Goal: Task Accomplishment & Management: Complete application form

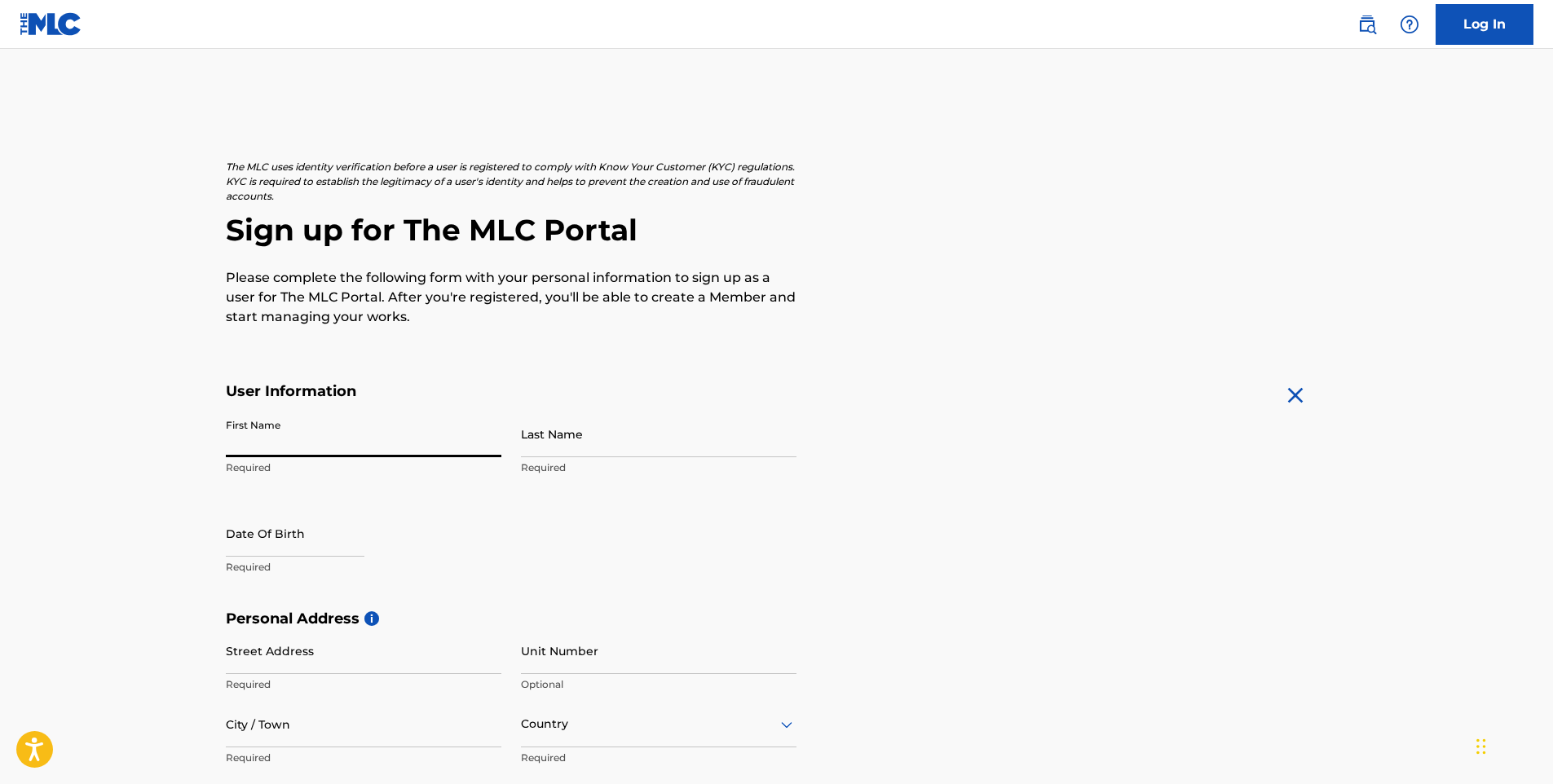
click at [313, 444] on input "First Name" at bounding box center [363, 434] width 276 height 47
type input "Chibuike"
click at [549, 449] on input "Last Name" at bounding box center [659, 434] width 276 height 47
type input "[DATE]"
click at [259, 564] on p "Required" at bounding box center [363, 566] width 276 height 15
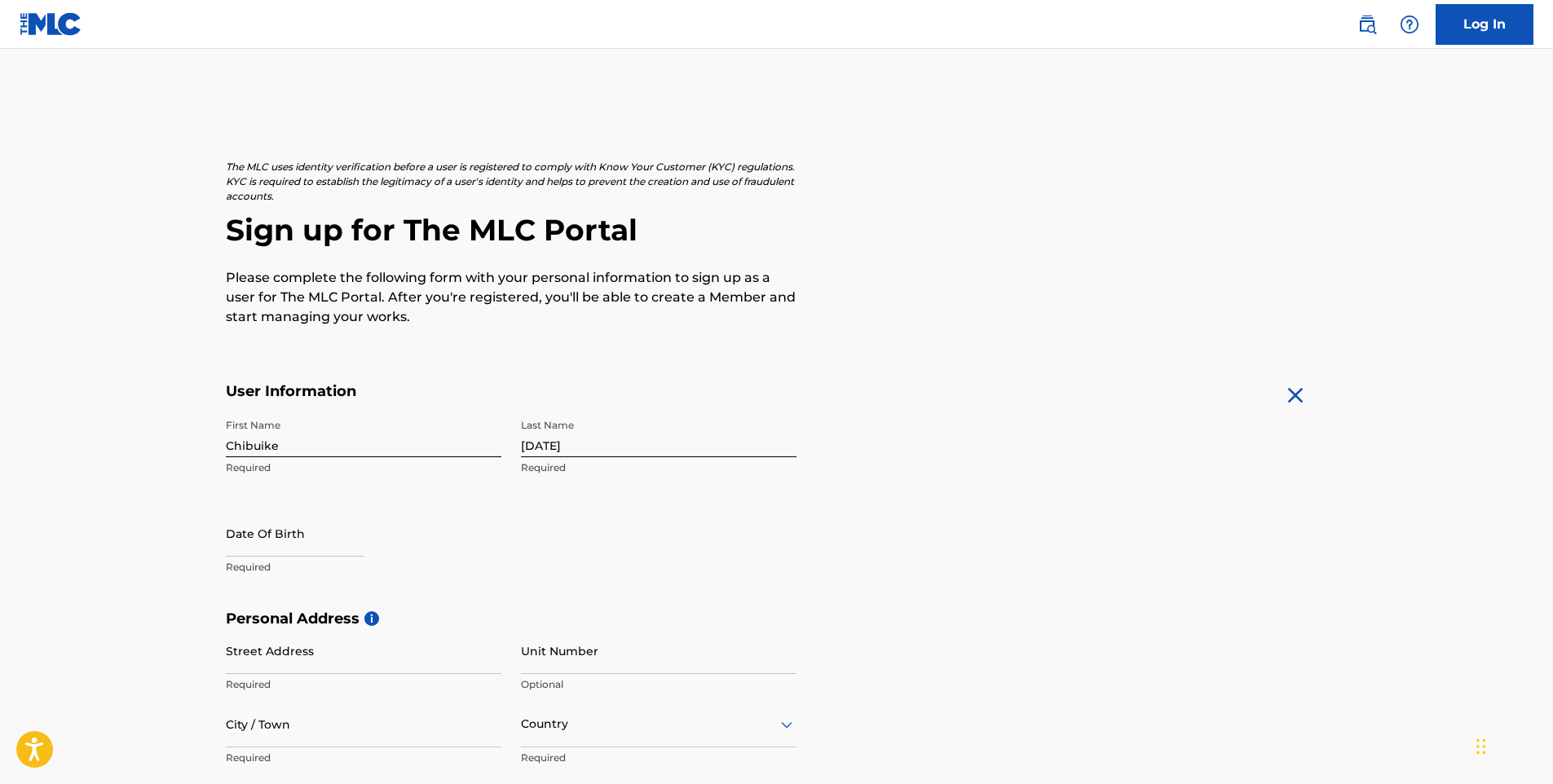
click at [258, 552] on input "text" at bounding box center [294, 533] width 139 height 47
select select "8"
select select "2025"
click at [377, 525] on div "Date Of Birth Required" at bounding box center [363, 546] width 276 height 73
select select "8"
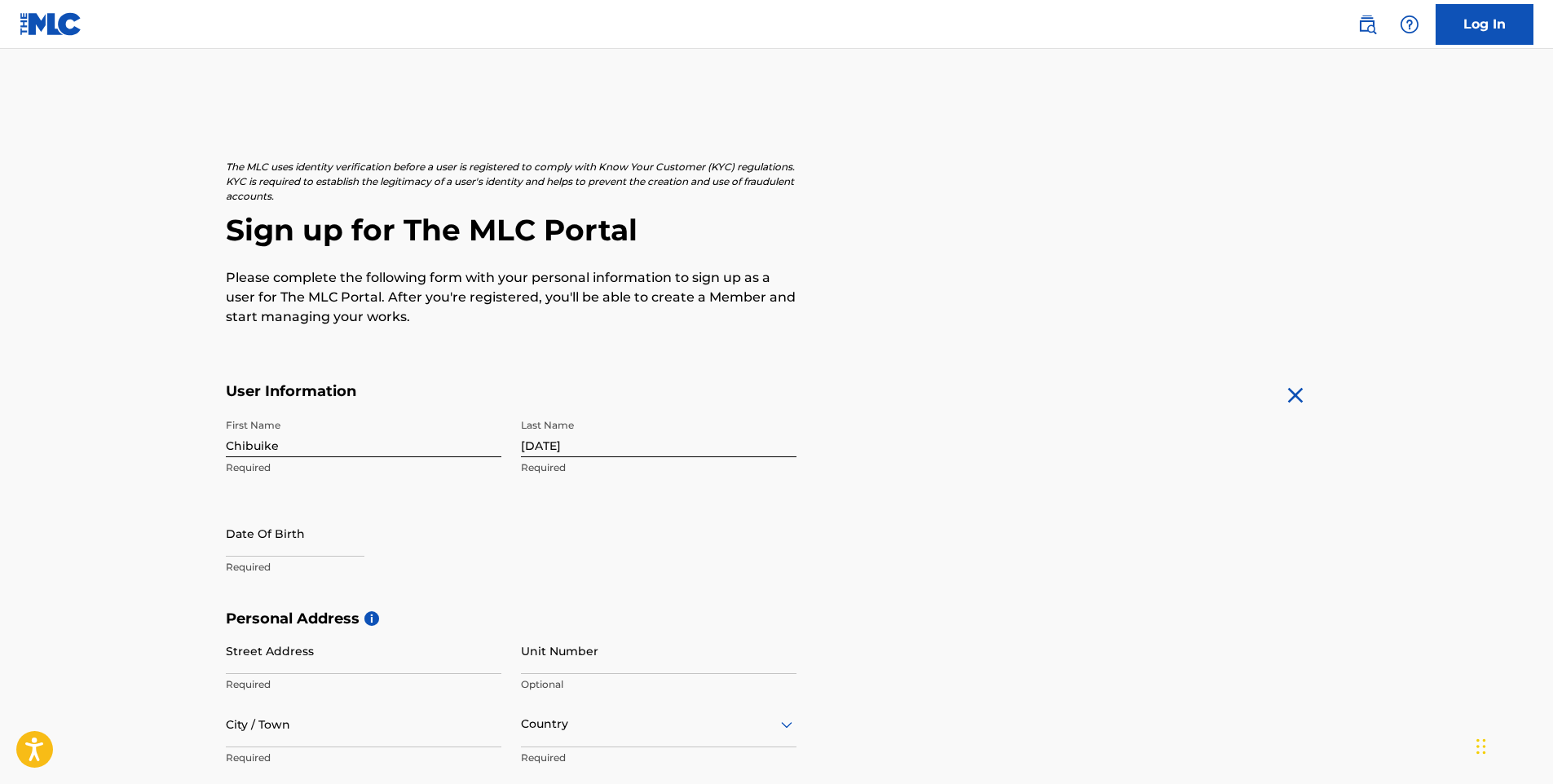
select select "2025"
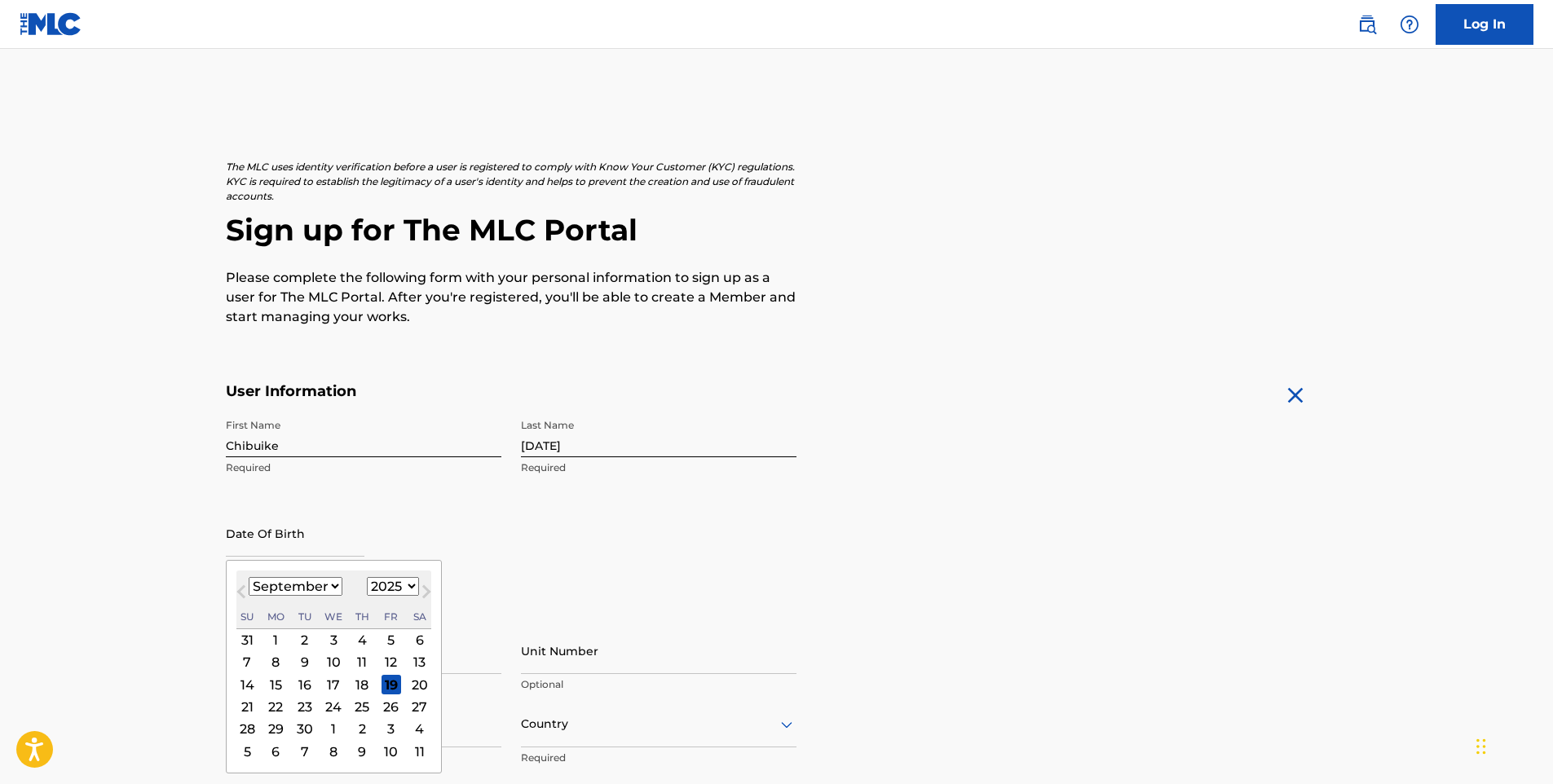
click at [292, 543] on input "text" at bounding box center [294, 533] width 139 height 47
click at [329, 584] on select "January February March April May June July August September October November De…" at bounding box center [295, 586] width 93 height 18
click at [307, 731] on div "30" at bounding box center [305, 730] width 19 height 19
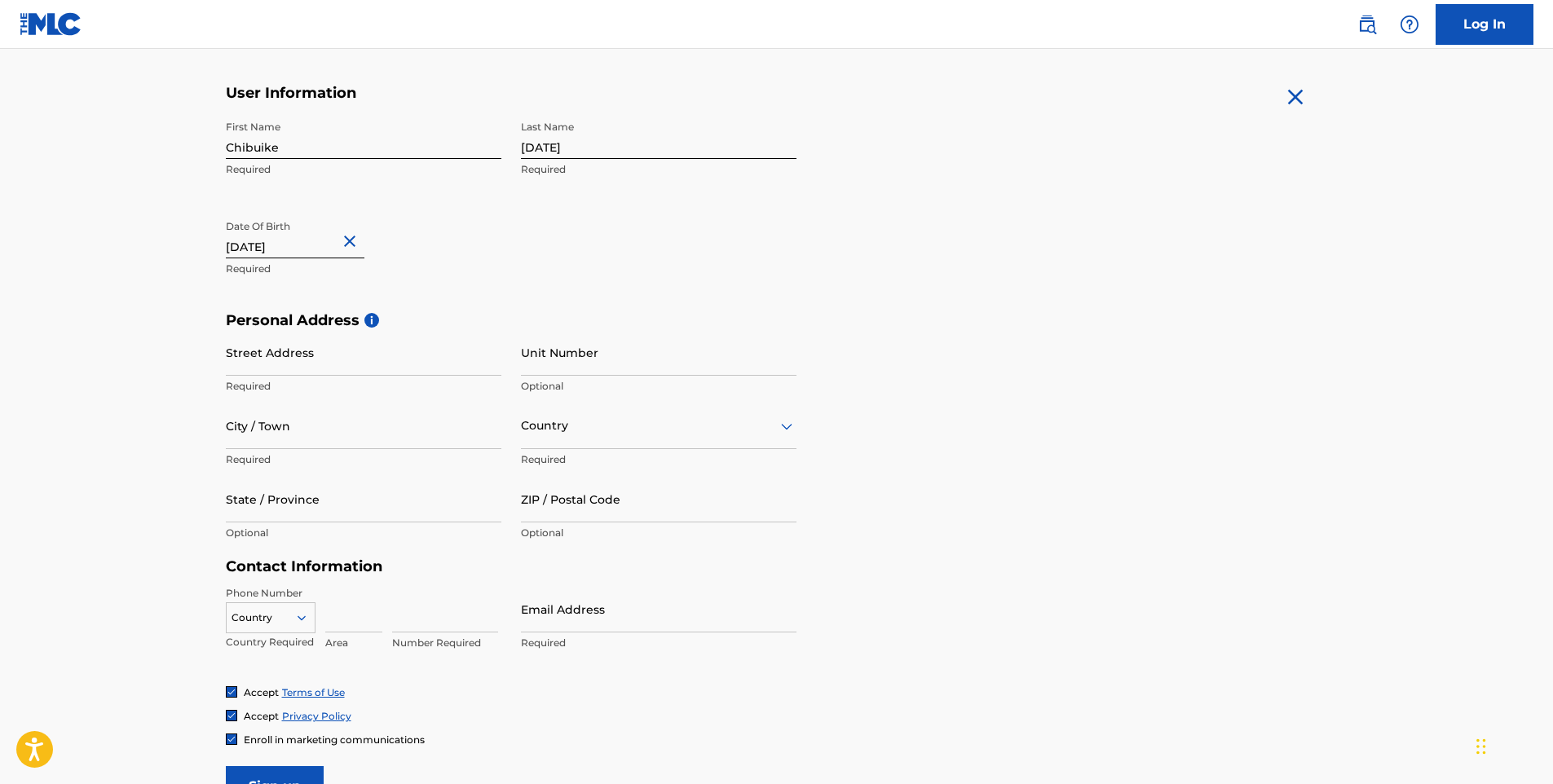
scroll to position [245, 0]
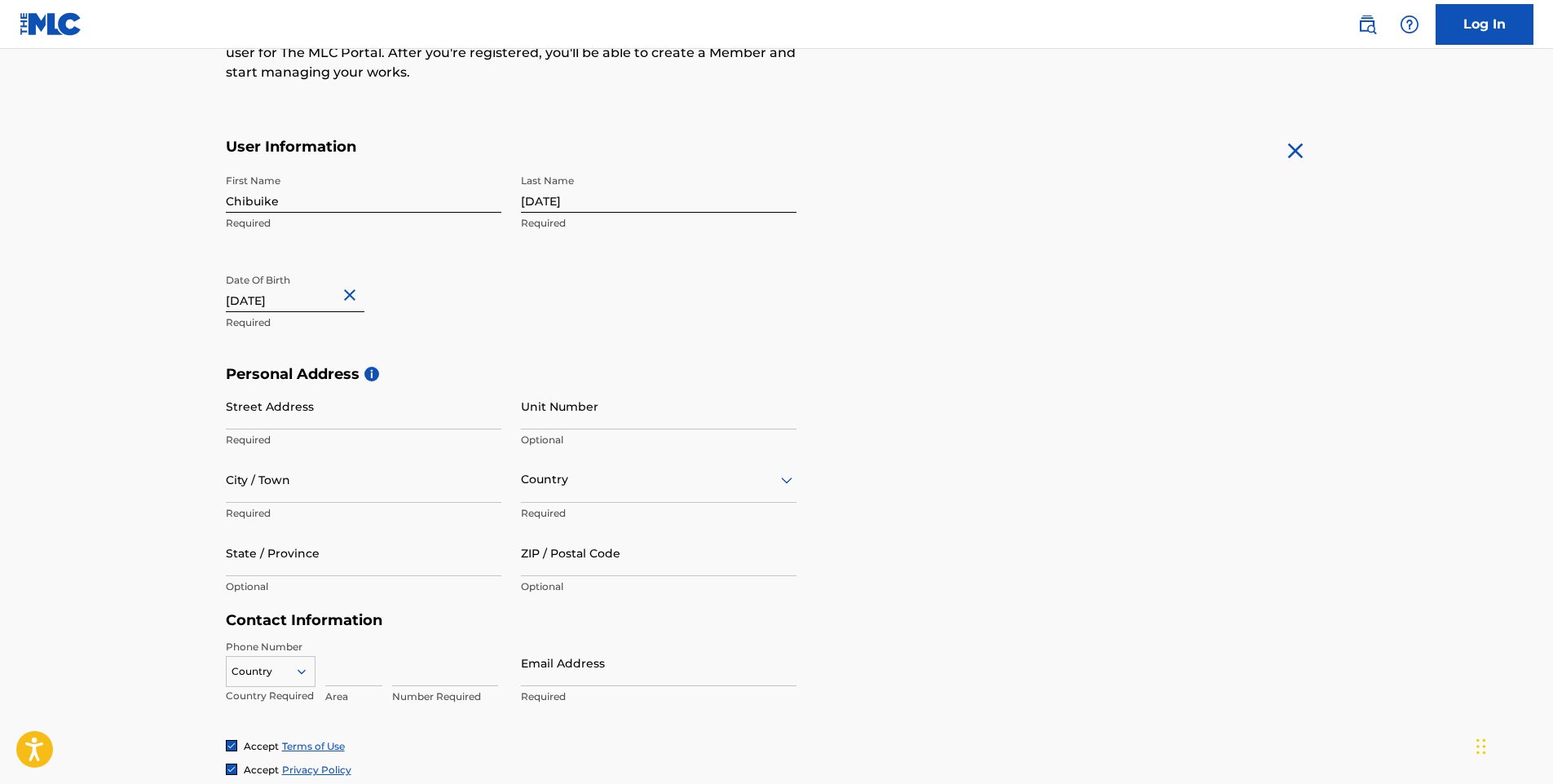
type input "[DATE]"
click at [291, 419] on input "Street Address" at bounding box center [363, 406] width 276 height 47
type input "3"
type input "2"
type input "20 Adebisi Awosoga Dopemu"
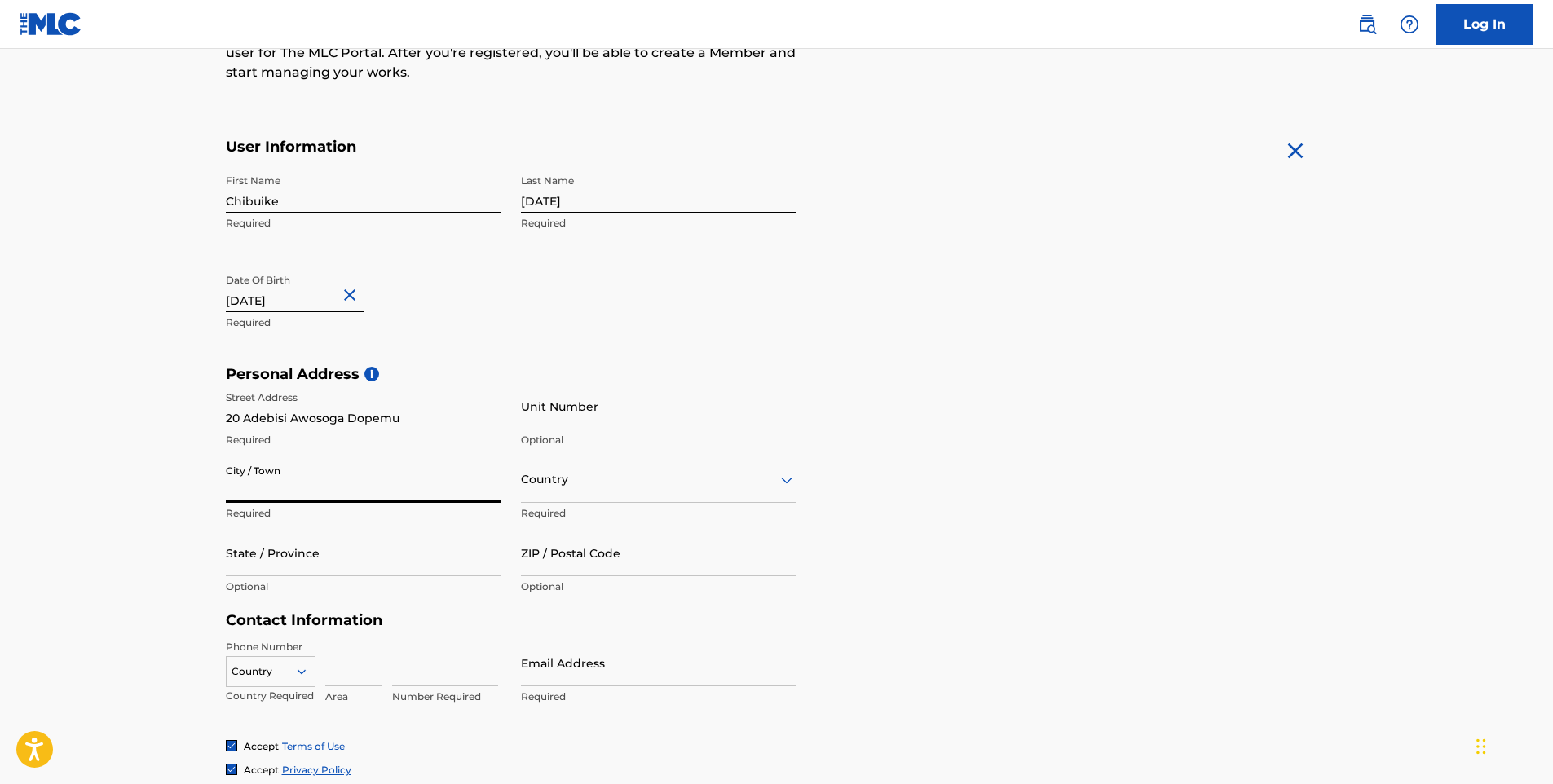
click at [249, 497] on input "City / Town" at bounding box center [363, 480] width 276 height 47
type input "a"
type input "Agege"
click at [318, 572] on input "State / Province" at bounding box center [363, 553] width 276 height 47
type input "[GEOGRAPHIC_DATA]"
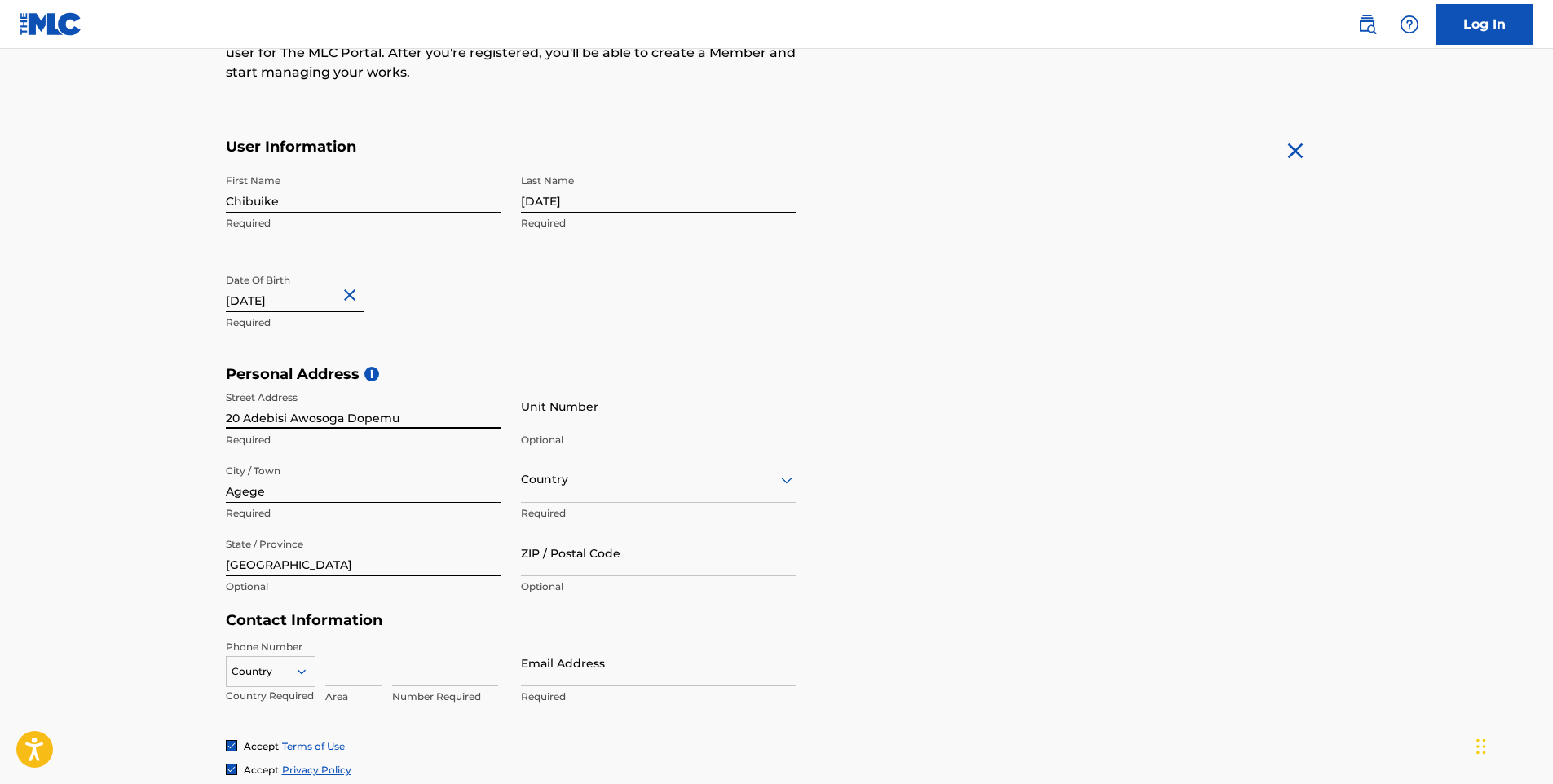
click at [240, 422] on input "20 Adebisi Awosoga Dopemu" at bounding box center [363, 406] width 276 height 47
type input "Adebisi Awosoga Dopemu"
click at [549, 416] on input "Unit Number" at bounding box center [659, 406] width 276 height 47
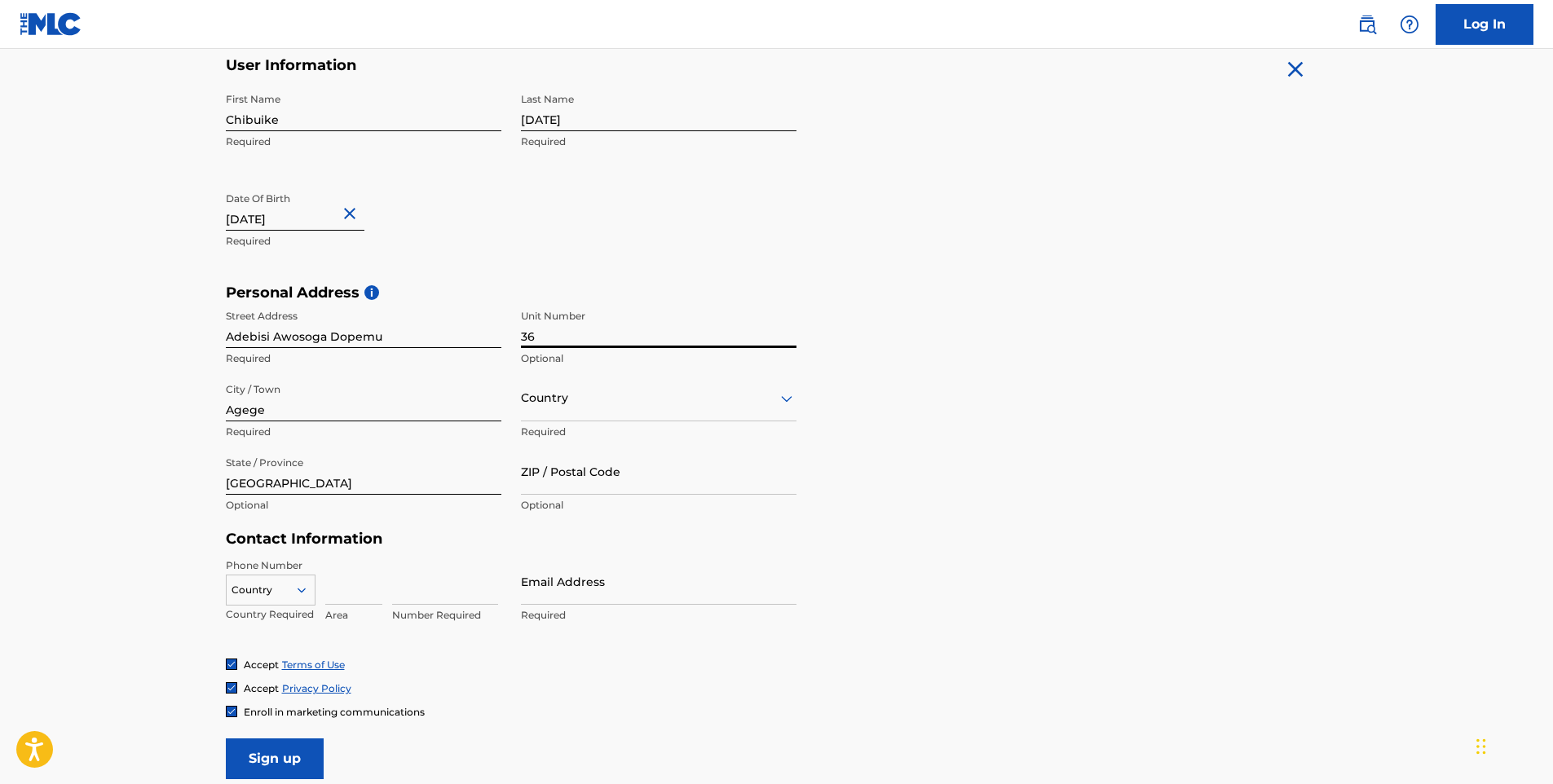
type input "36"
click at [331, 337] on input "Adebisi Awosoga Dopemu" at bounding box center [363, 324] width 276 height 47
click at [367, 337] on input "Adebisi Awosoga Street ,[GEOGRAPHIC_DATA]" at bounding box center [363, 324] width 276 height 47
click at [452, 295] on h5 "Personal Address i" at bounding box center [776, 292] width 1102 height 18
click at [369, 336] on input "Adebisi Awosoga Street,[GEOGRAPHIC_DATA]" at bounding box center [363, 324] width 276 height 47
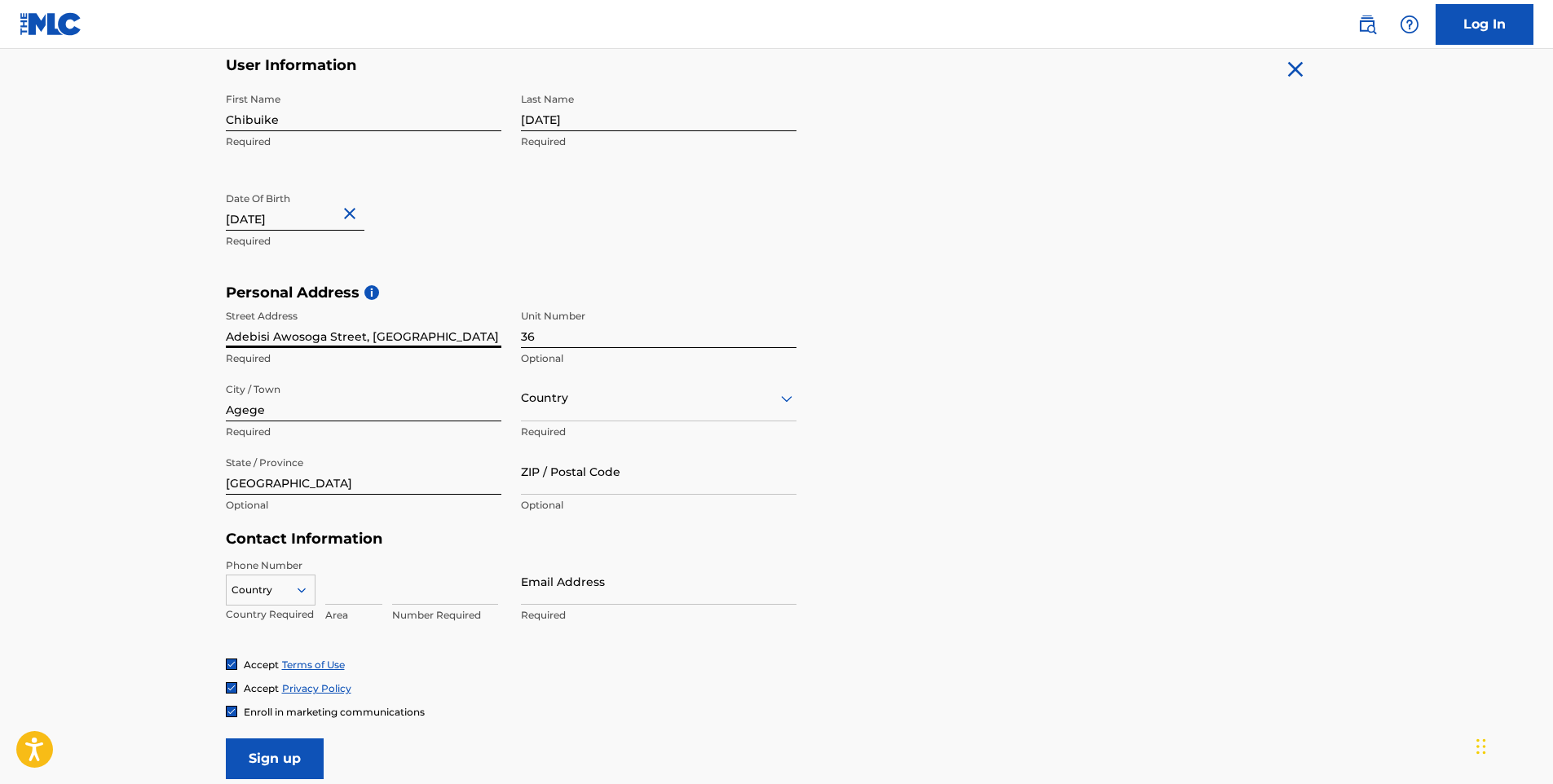
type input "Adebisi Awosoga Street, [GEOGRAPHIC_DATA]"
click at [295, 388] on input "Agege" at bounding box center [363, 398] width 276 height 47
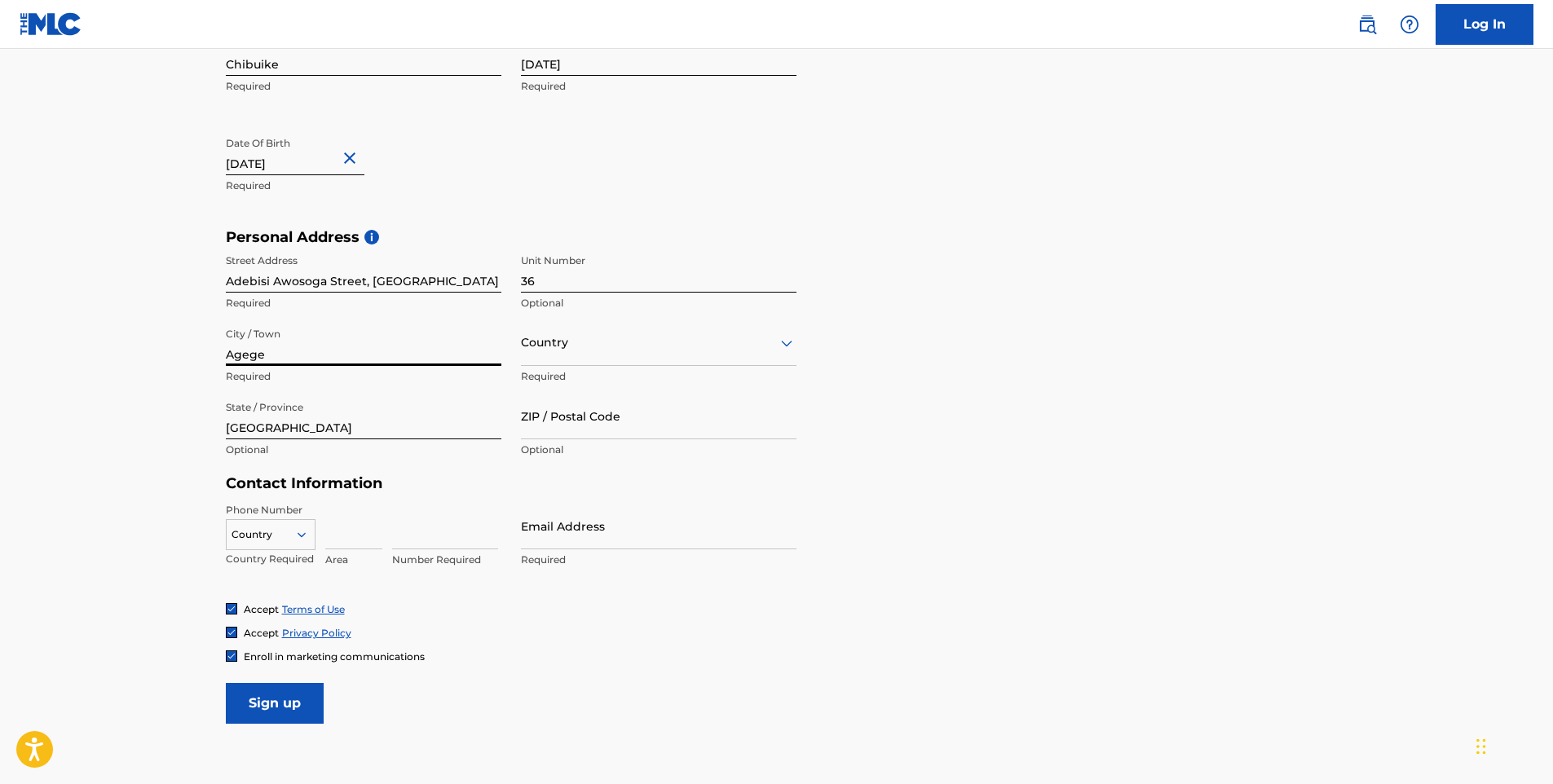
scroll to position [407, 0]
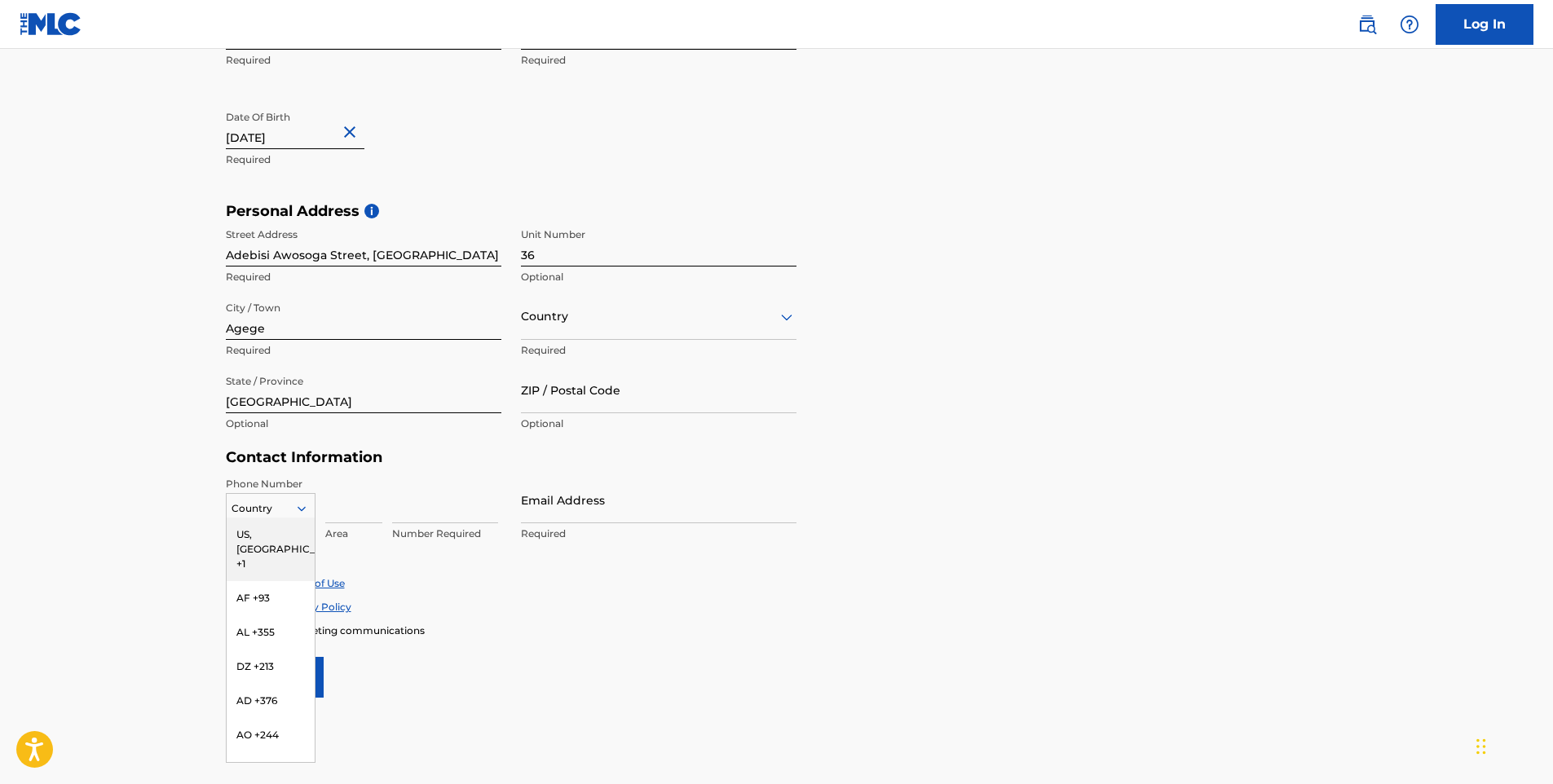
click at [304, 513] on icon at bounding box center [301, 508] width 15 height 15
click at [254, 620] on div "NG +234" at bounding box center [270, 602] width 88 height 34
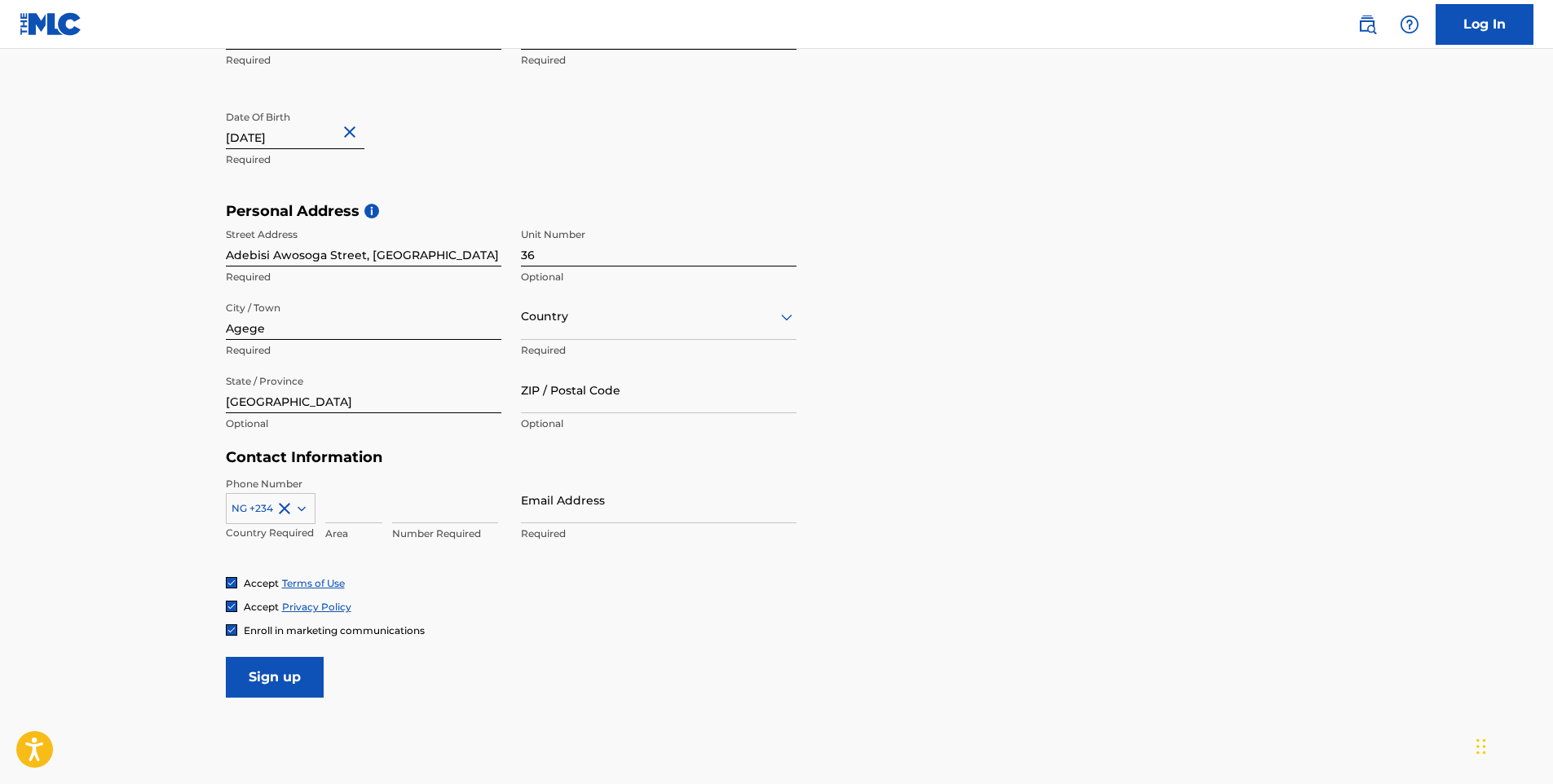
click at [346, 506] on input at bounding box center [354, 500] width 57 height 47
type input "9"
type input "n"
type input "N"
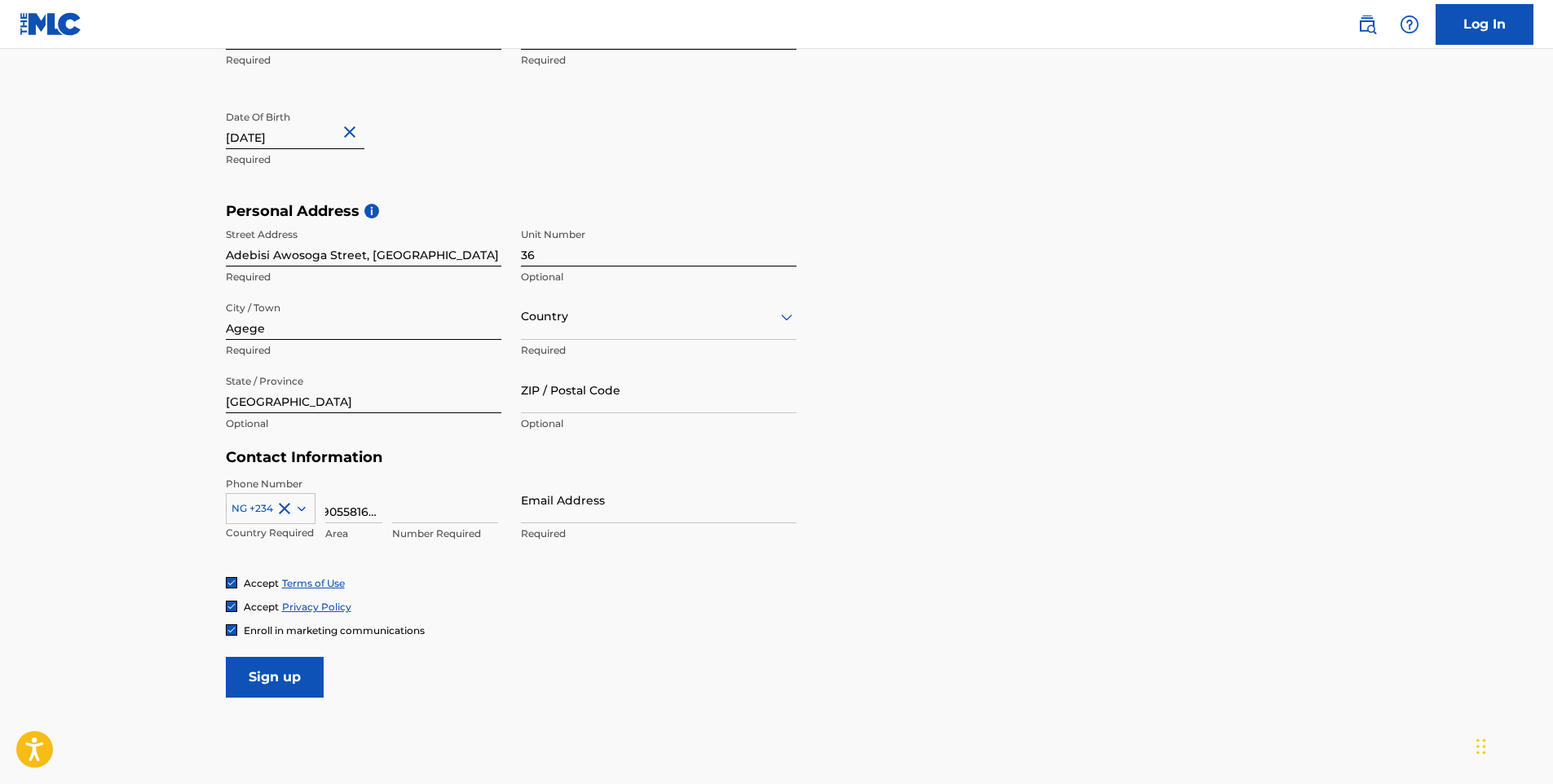
scroll to position [0, 9]
type input "9055816652"
click at [437, 520] on input at bounding box center [444, 500] width 106 height 47
click at [442, 545] on div "Number Required" at bounding box center [444, 513] width 106 height 73
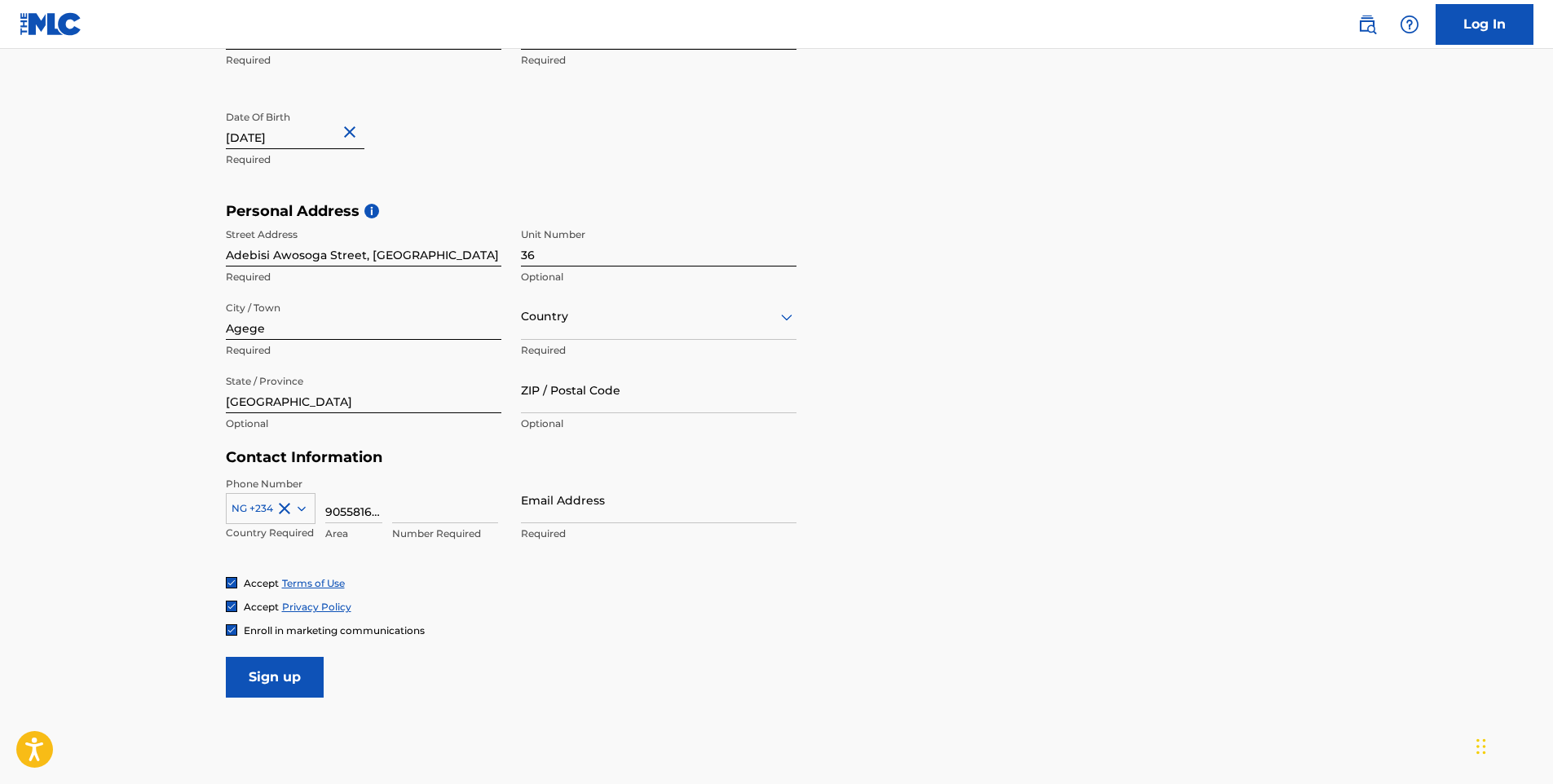
drag, startPoint x: 442, startPoint y: 545, endPoint x: 434, endPoint y: 562, distance: 18.8
click at [434, 562] on div "Phone Number NG +234 Country Required 9055816652 Area Number Required Email Add…" at bounding box center [510, 527] width 570 height 99
click at [575, 527] on p "Required" at bounding box center [659, 533] width 276 height 15
click at [580, 513] on input "Email Address" at bounding box center [659, 500] width 276 height 47
type input "[EMAIL_ADDRESS][DOMAIN_NAME]"
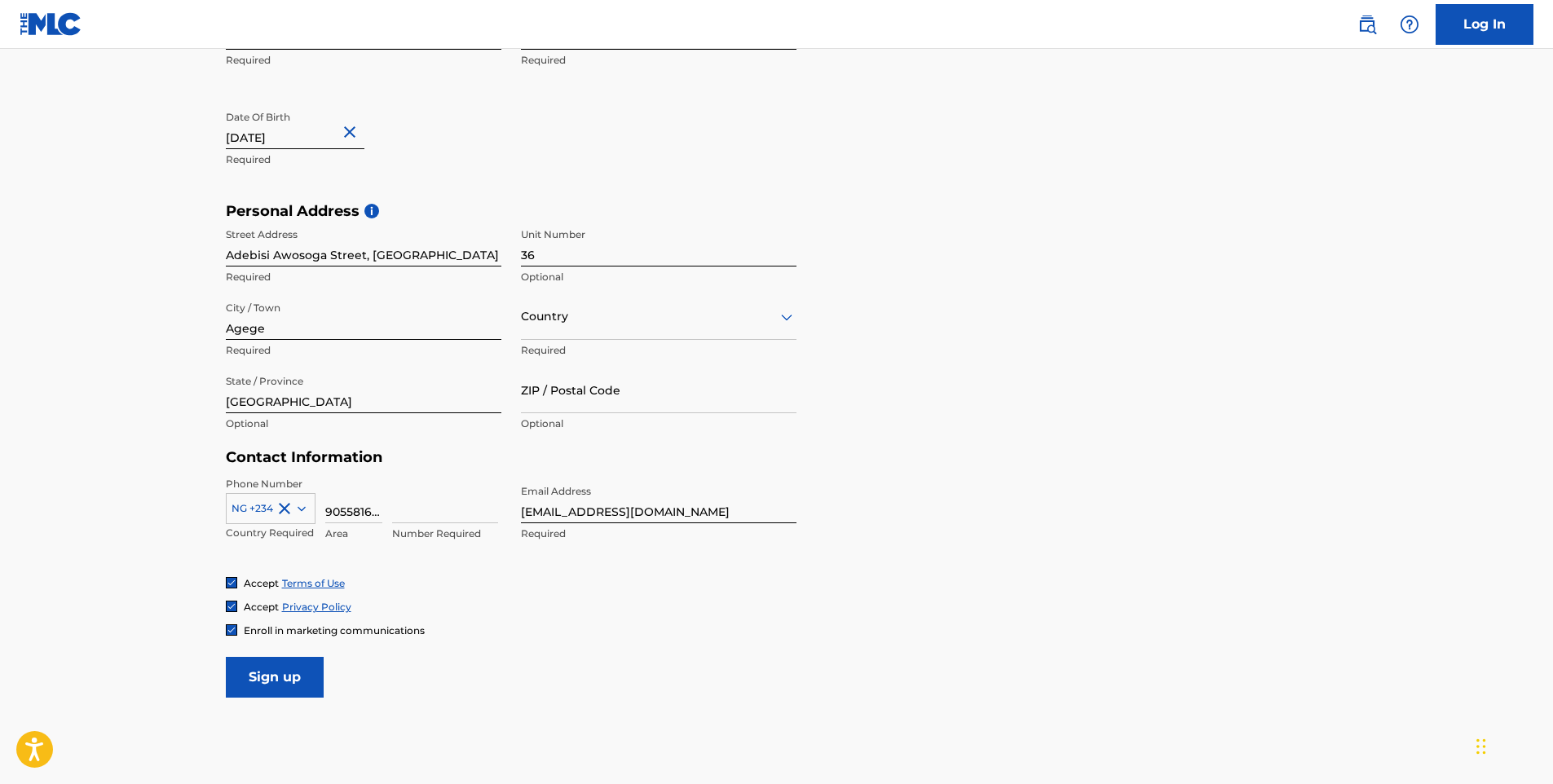
click at [270, 663] on input "Sign up" at bounding box center [274, 677] width 98 height 41
click at [409, 518] on input at bounding box center [444, 500] width 106 height 47
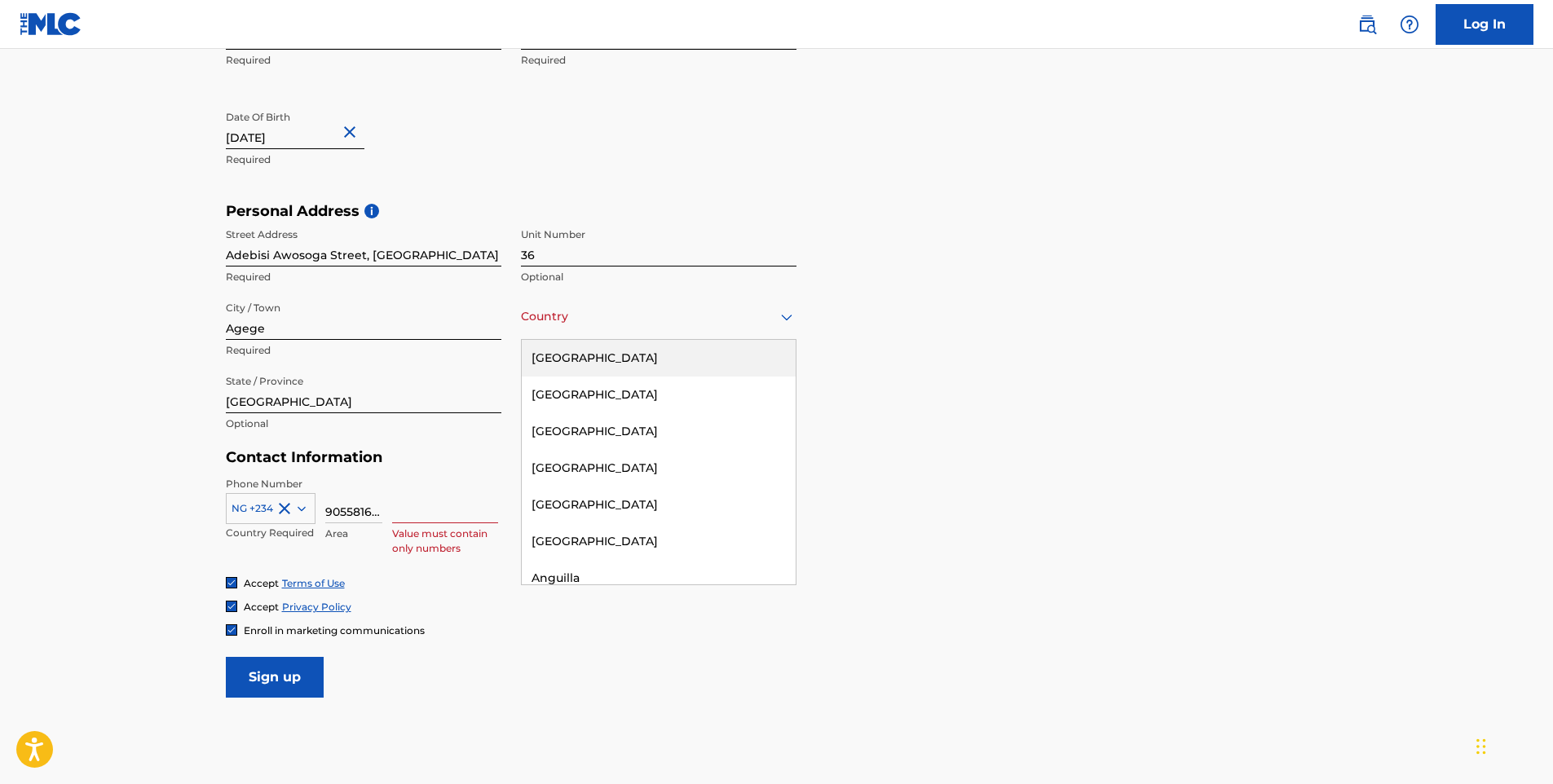
click at [577, 317] on div at bounding box center [659, 316] width 276 height 20
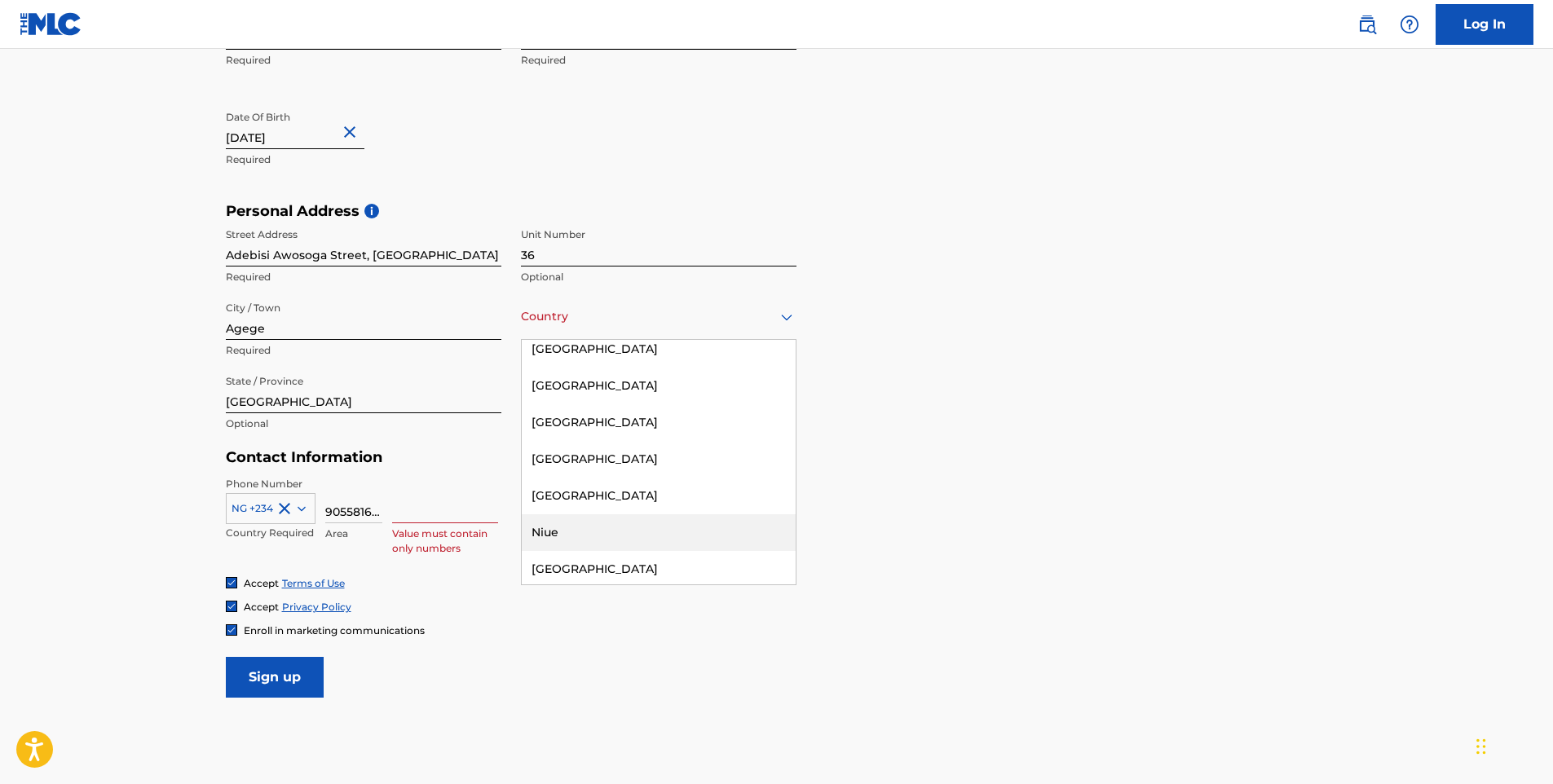
scroll to position [5297, 0]
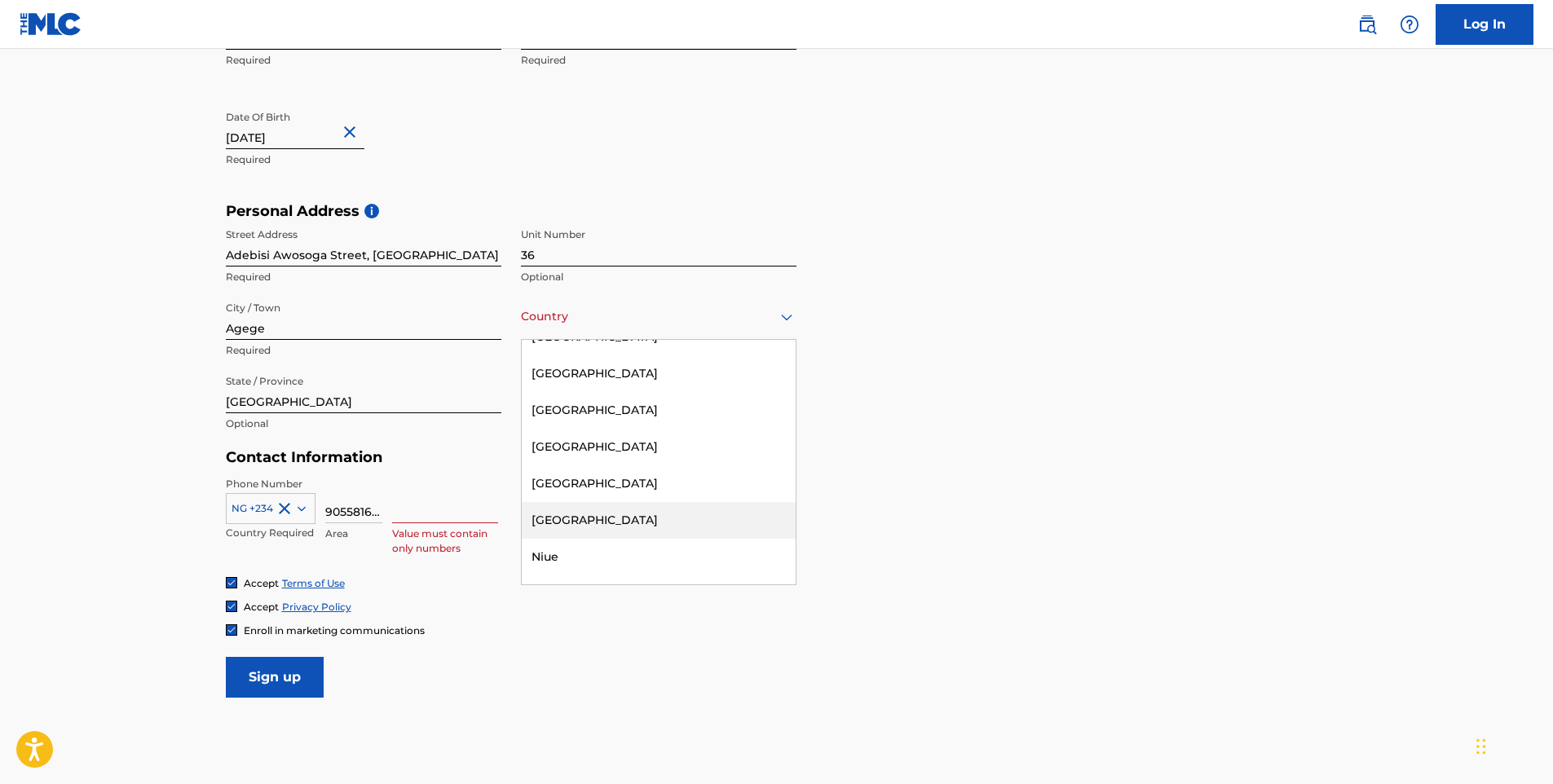
click at [567, 502] on div "[GEOGRAPHIC_DATA]" at bounding box center [659, 521] width 274 height 37
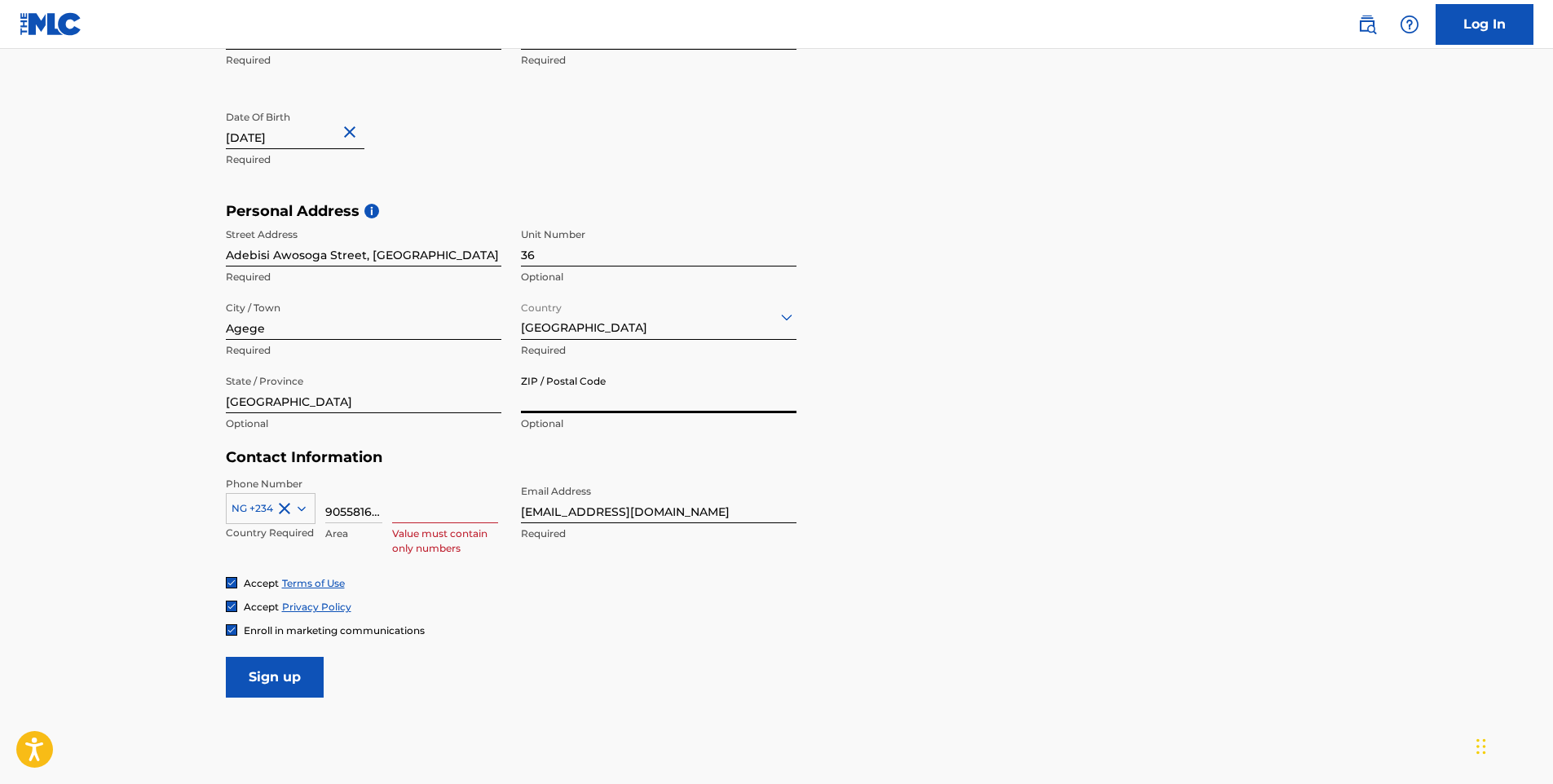
click at [577, 400] on input "ZIP / Postal Code" at bounding box center [659, 390] width 276 height 47
type input "100273"
click at [419, 511] on input at bounding box center [444, 500] width 106 height 47
click at [379, 504] on input "9055816652" at bounding box center [354, 500] width 57 height 47
click at [363, 505] on input "952" at bounding box center [354, 500] width 57 height 47
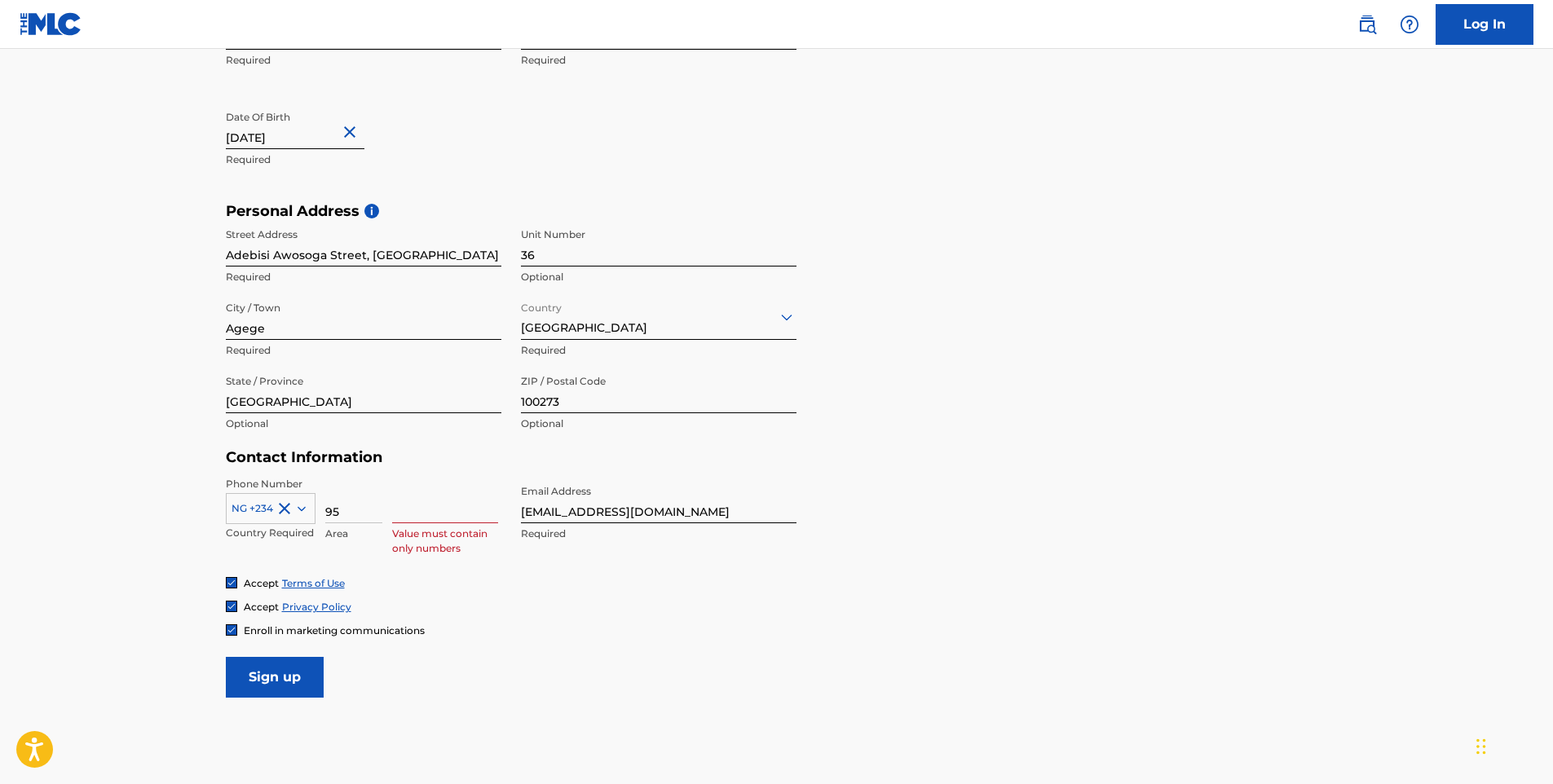
type input "9"
type input "-"
type input "="
type input "9"
type input "7"
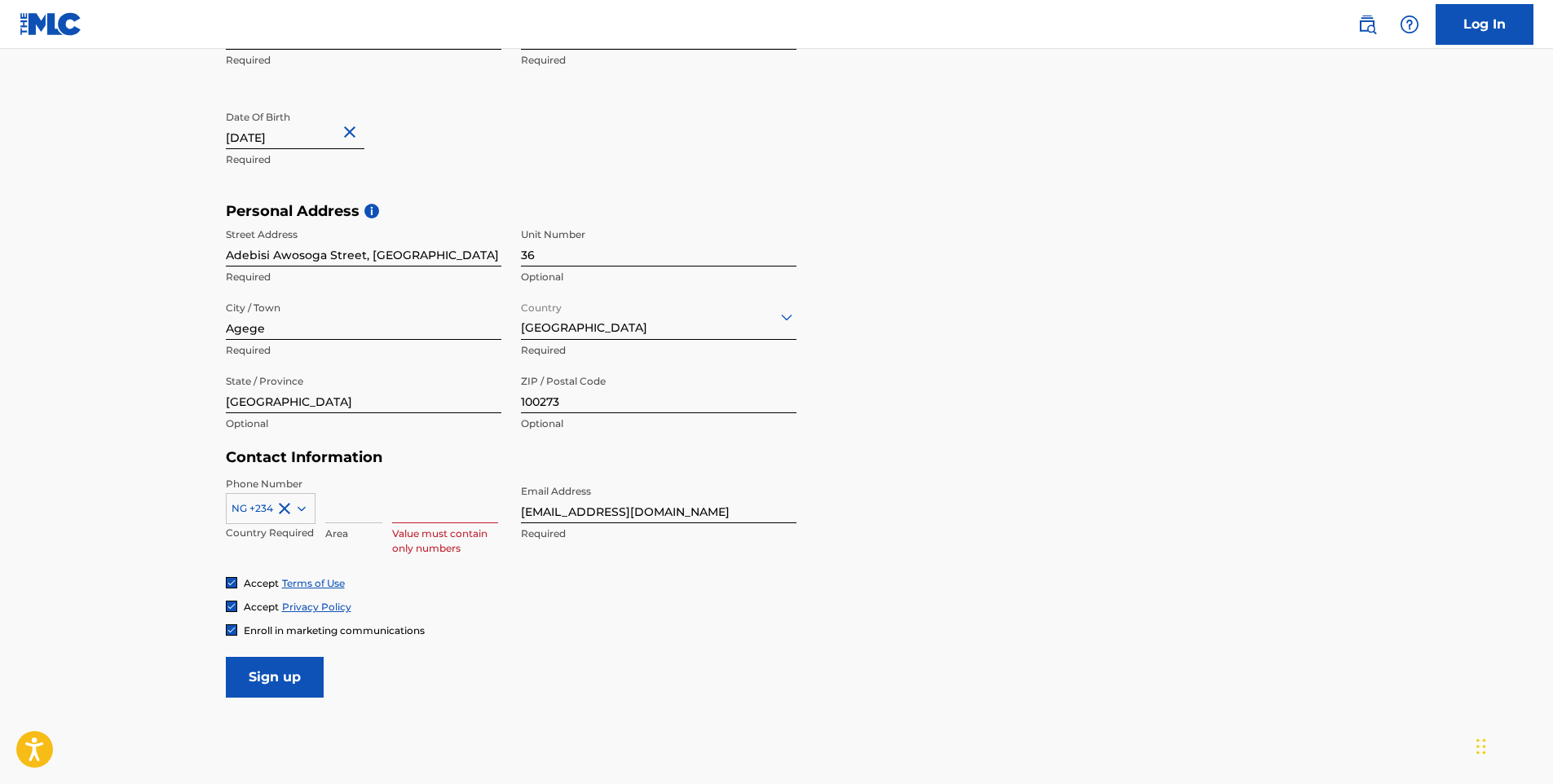
type input "5"
type input "1"
type input "]"
type input ")"
type input "_"
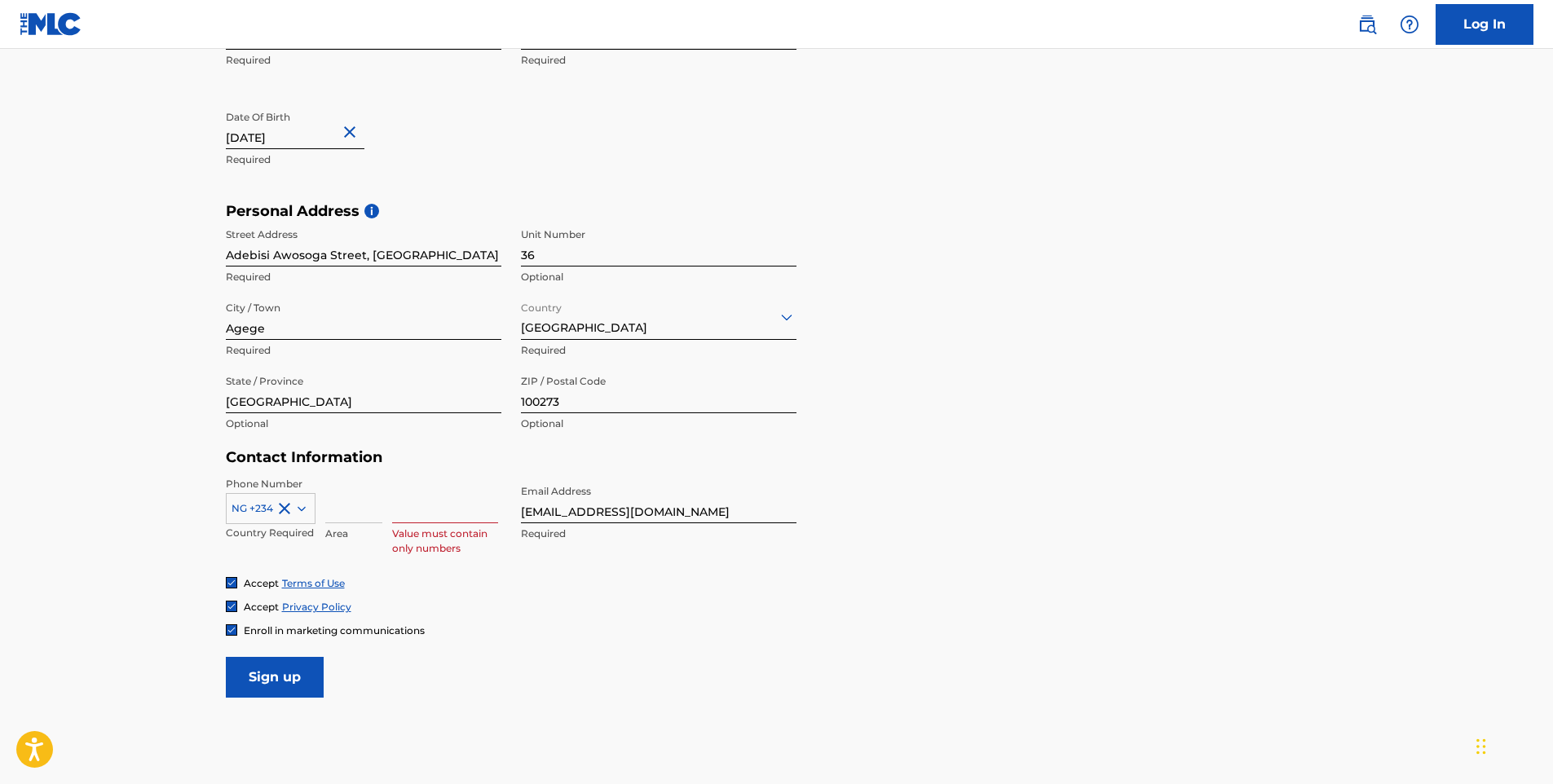
type input "-"
type input "_"
click at [427, 521] on input at bounding box center [444, 500] width 106 height 47
click at [330, 511] on input "+234" at bounding box center [354, 500] width 57 height 47
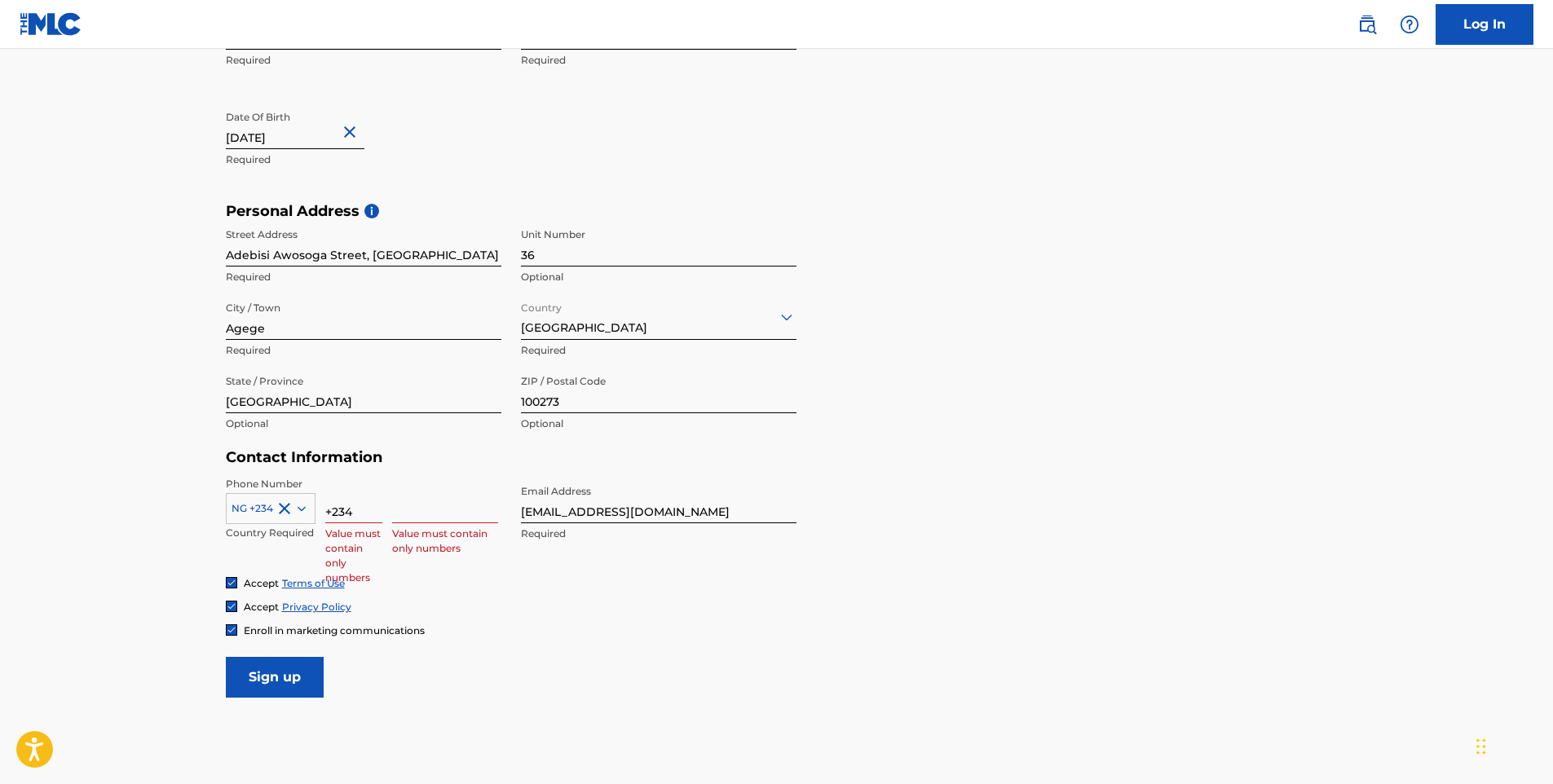
click at [375, 506] on input "+234" at bounding box center [354, 500] width 57 height 47
click at [332, 514] on input "+234" at bounding box center [354, 500] width 57 height 47
type input "234"
click at [439, 508] on input at bounding box center [444, 500] width 106 height 47
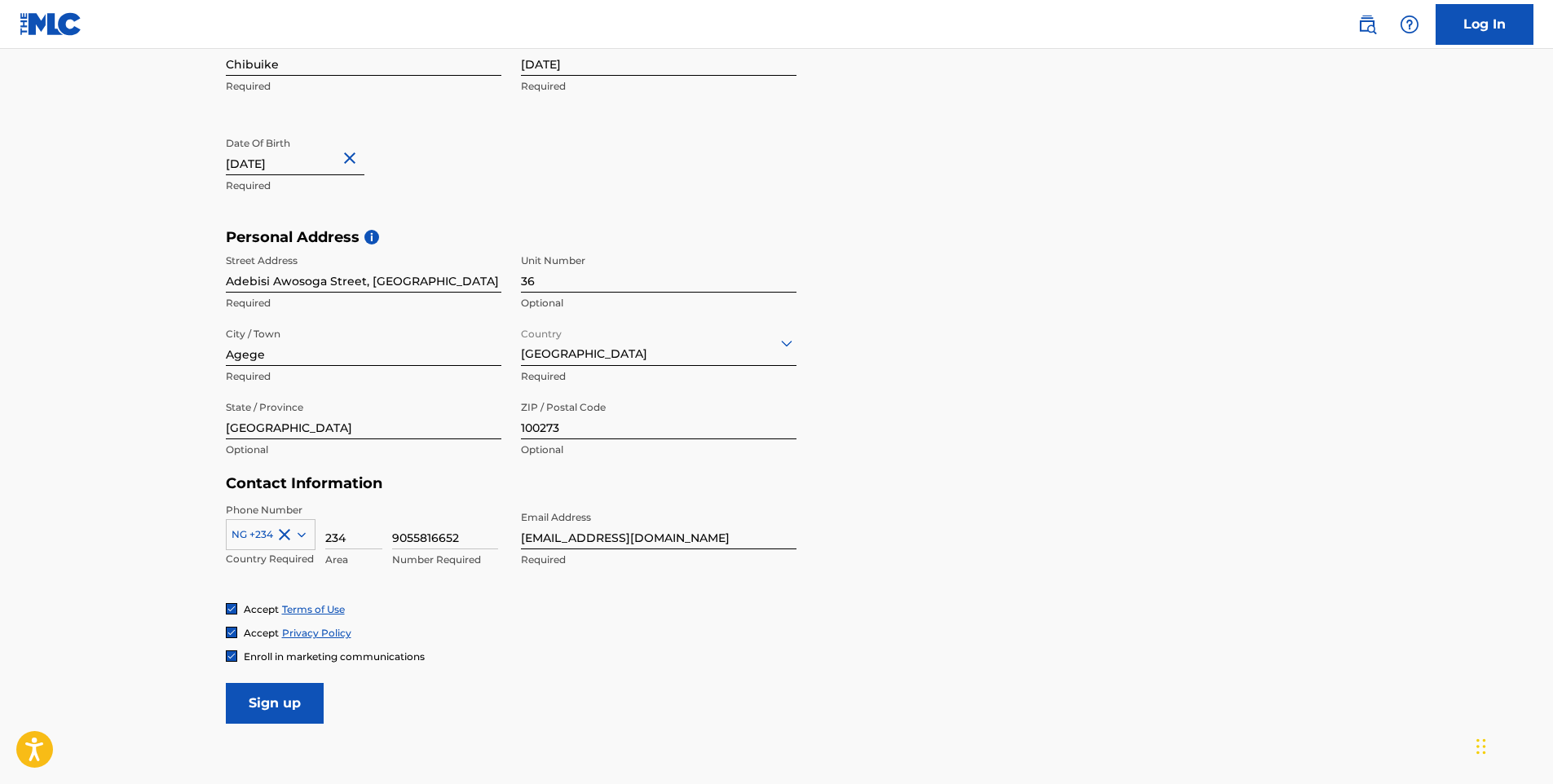
scroll to position [409, 0]
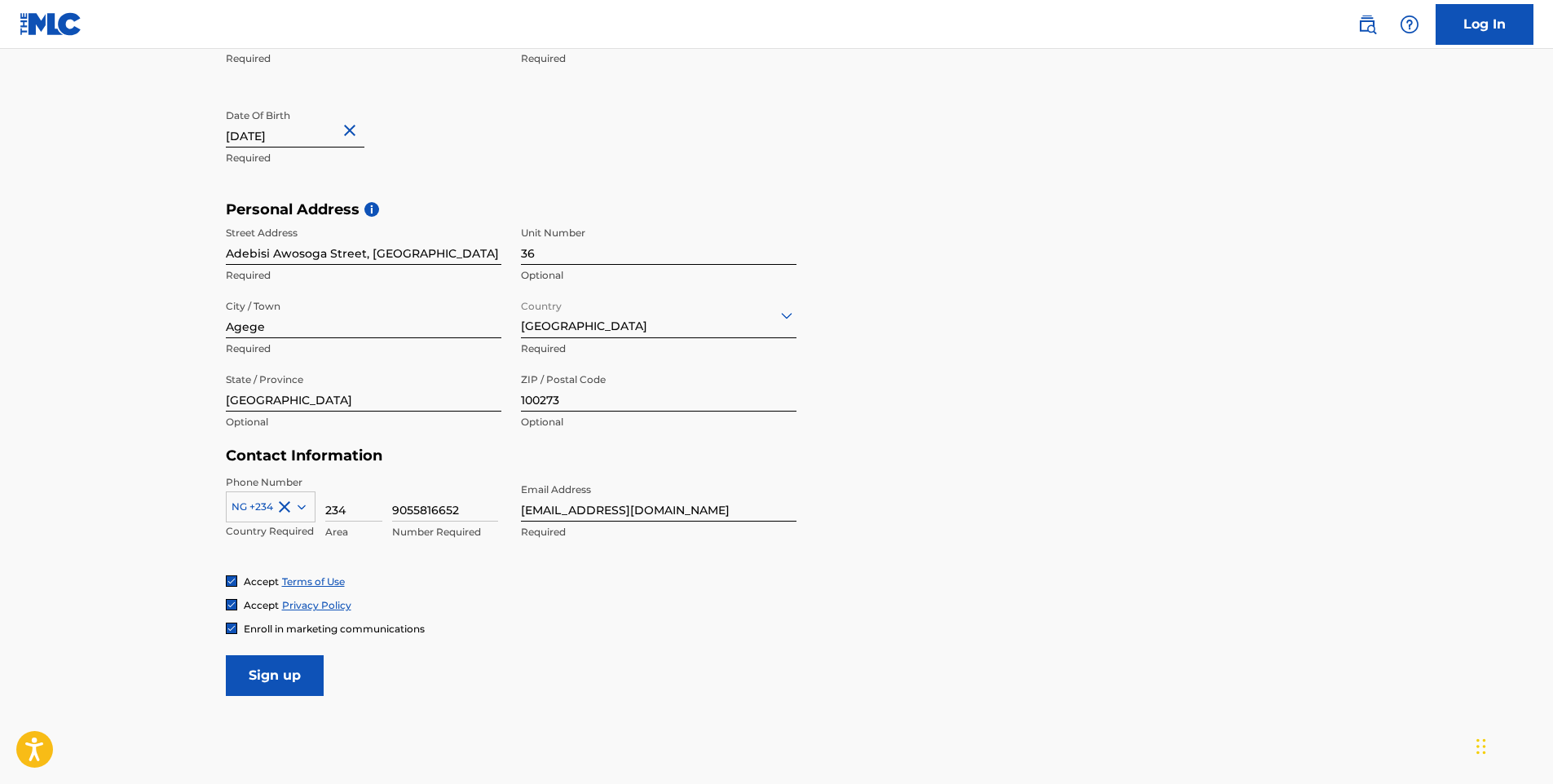
type input "9055816652"
click at [260, 673] on input "Sign up" at bounding box center [274, 675] width 98 height 41
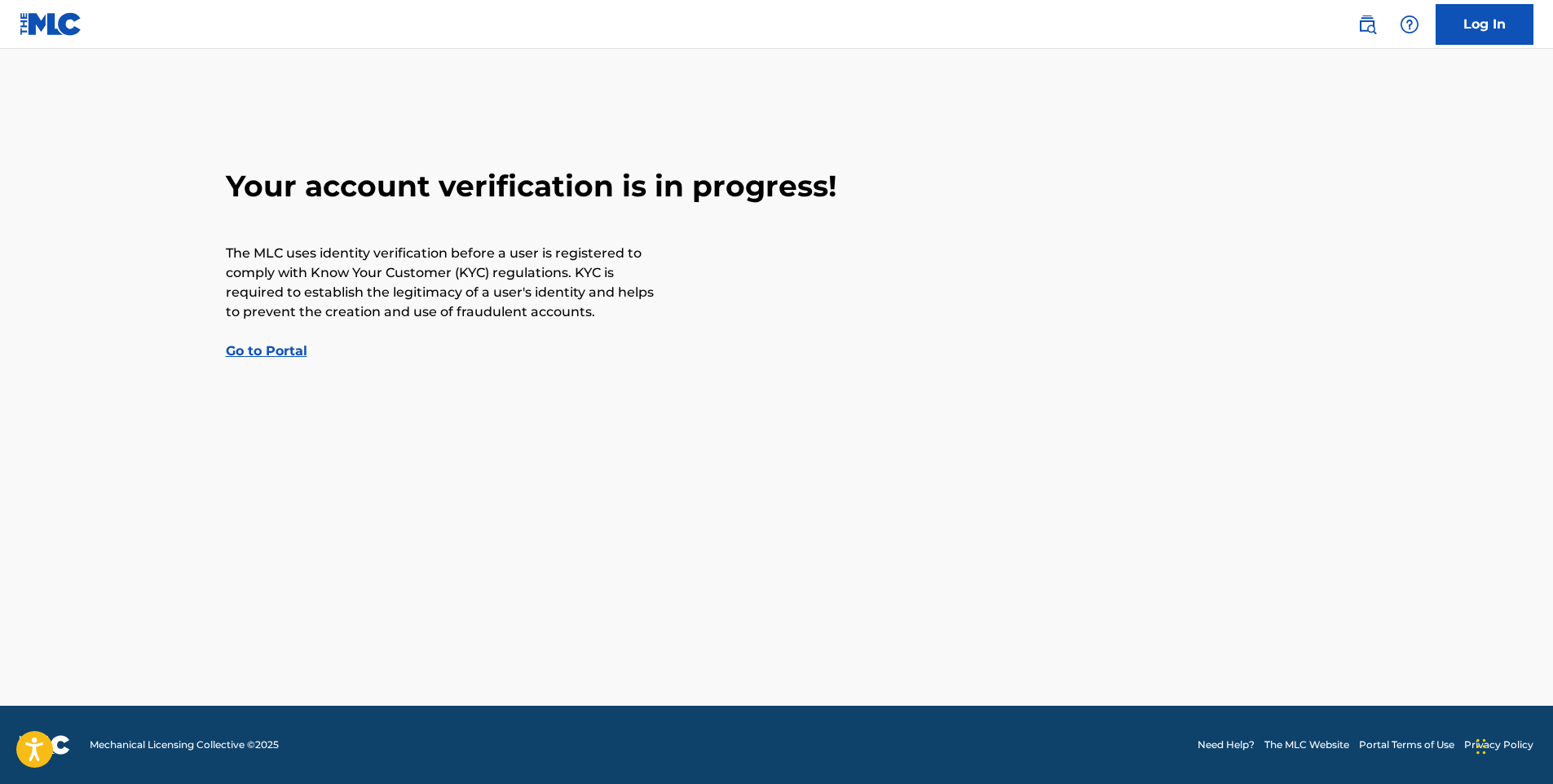
click at [294, 348] on link "Go to Portal" at bounding box center [266, 351] width 82 height 16
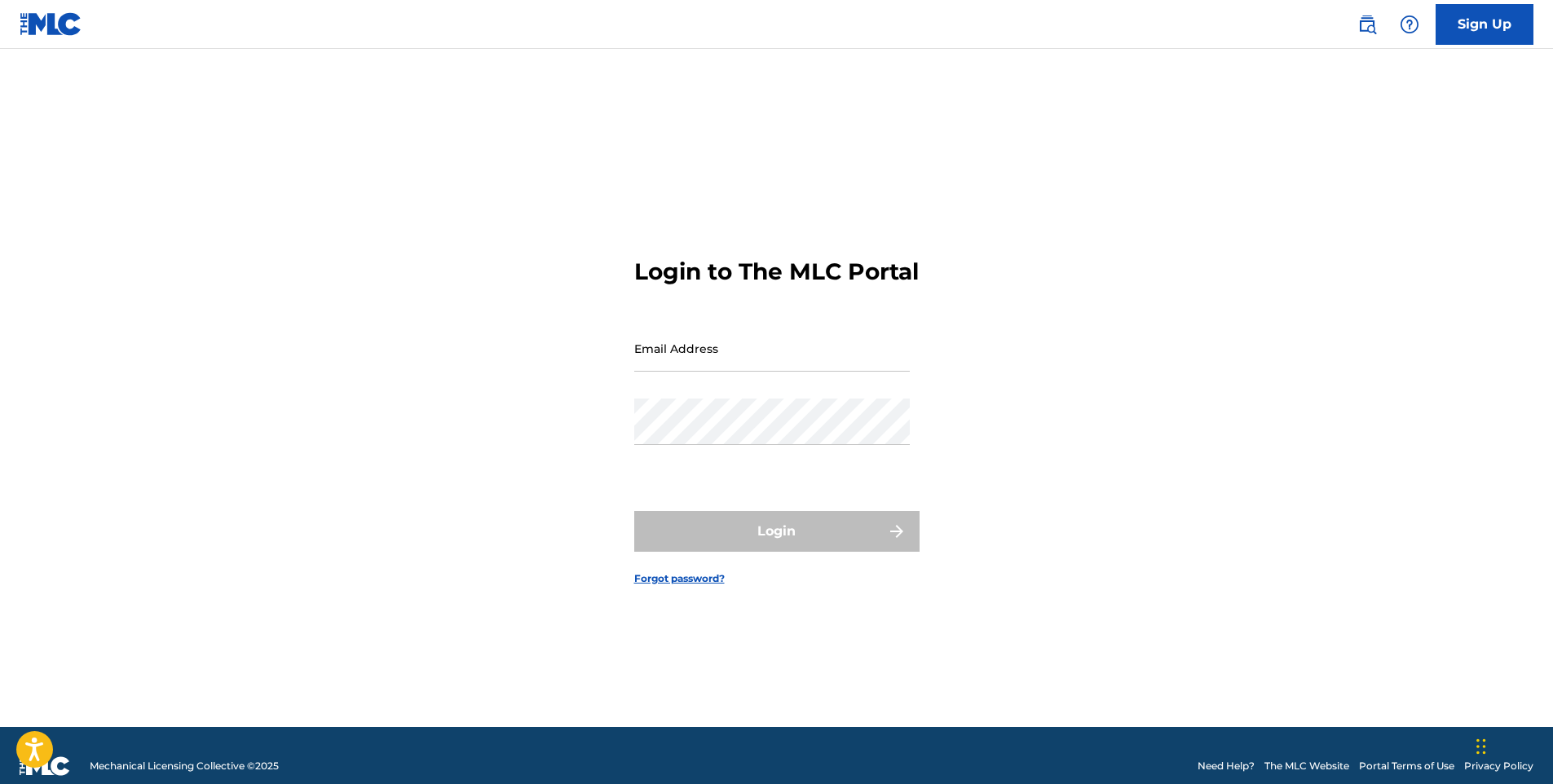
click at [740, 371] on input "Email Address" at bounding box center [773, 349] width 276 height 47
type input "A"
click at [742, 363] on input "apexchibuike@" at bounding box center [773, 349] width 276 height 47
click at [710, 371] on input "apexchibuike@" at bounding box center [773, 349] width 276 height 47
click at [781, 369] on input "apexchibuike619@" at bounding box center [773, 349] width 276 height 47
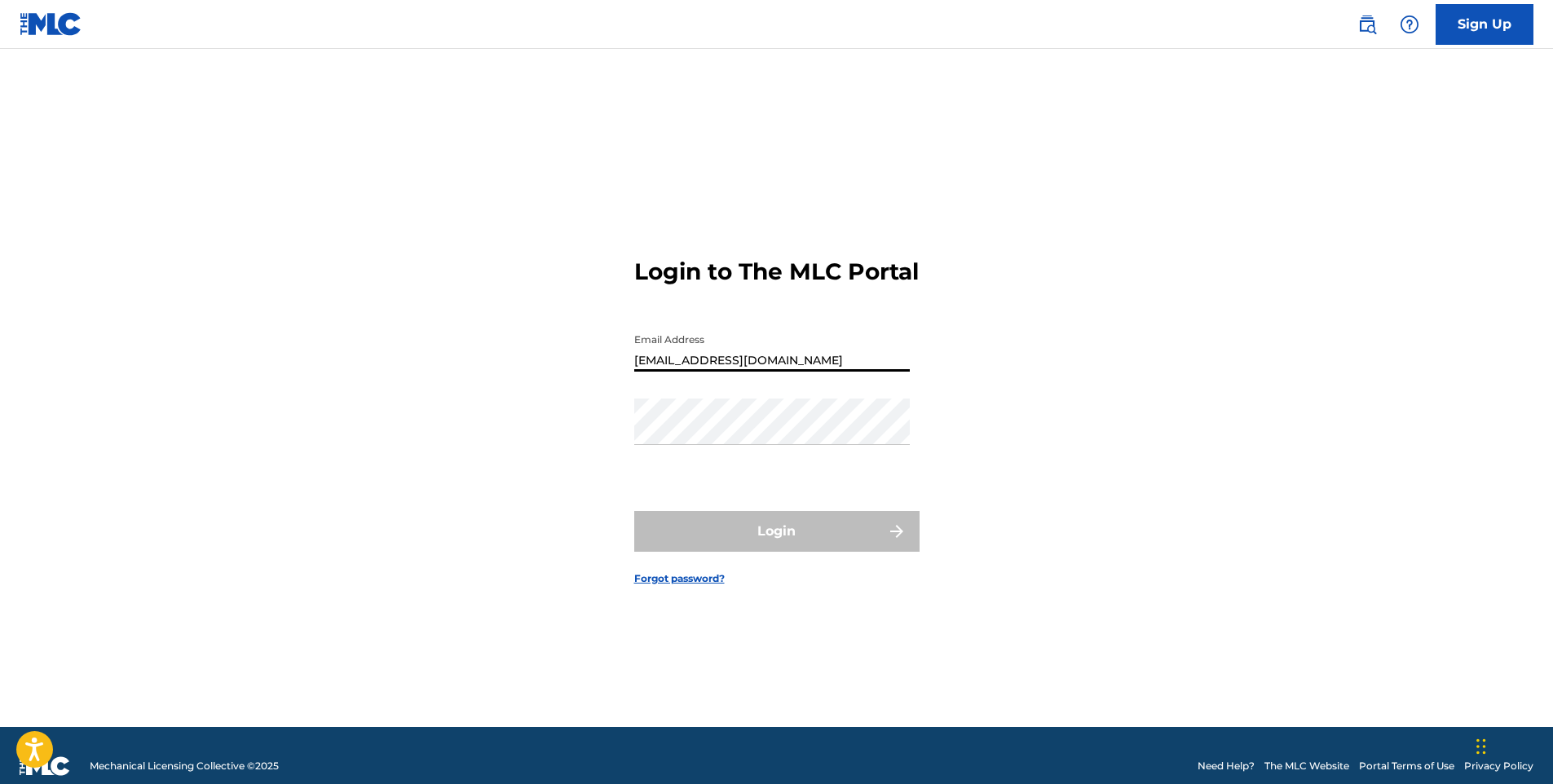
type input "[EMAIL_ADDRESS][DOMAIN_NAME]"
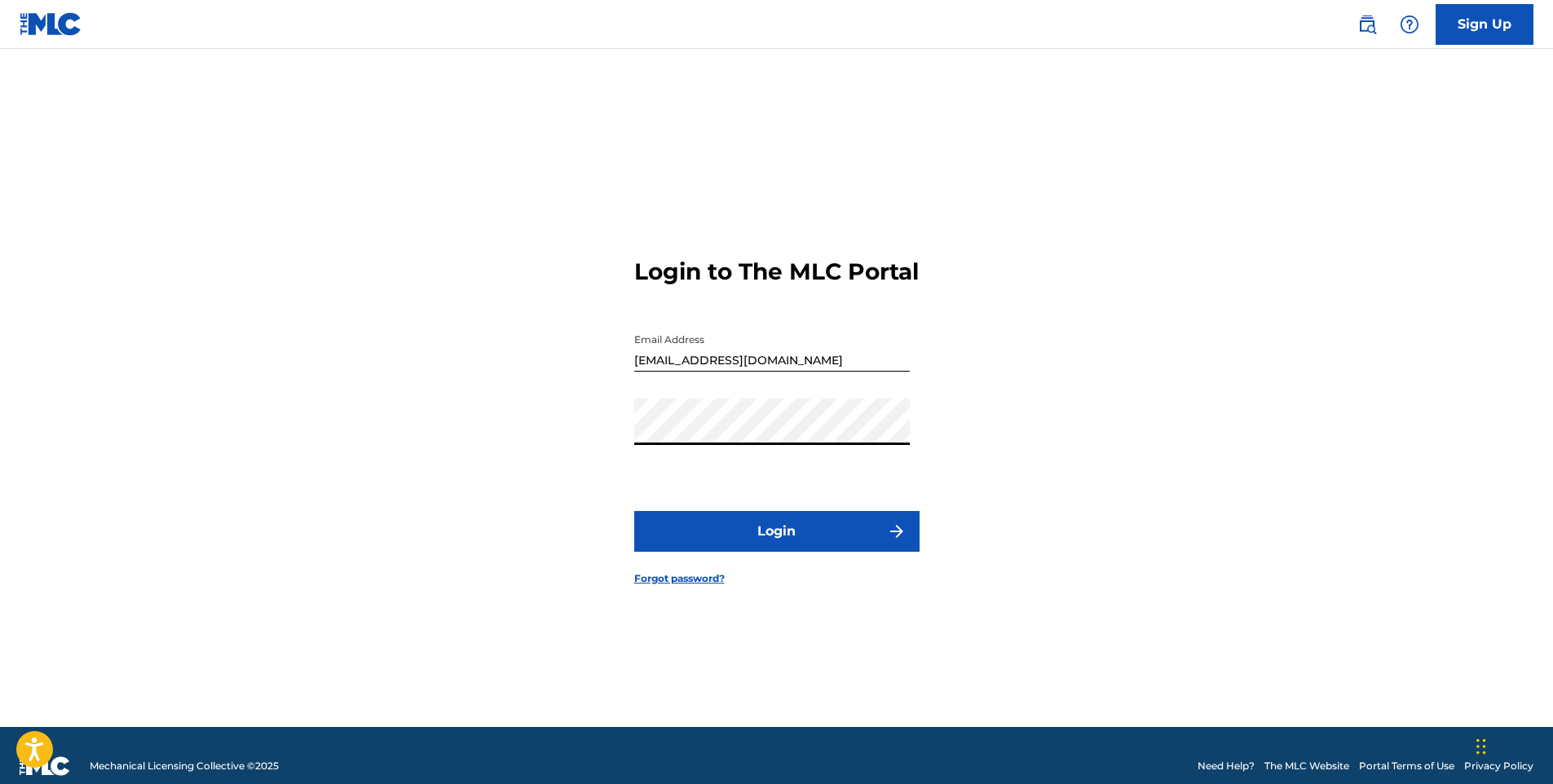
click at [775, 548] on button "Login" at bounding box center [777, 531] width 286 height 41
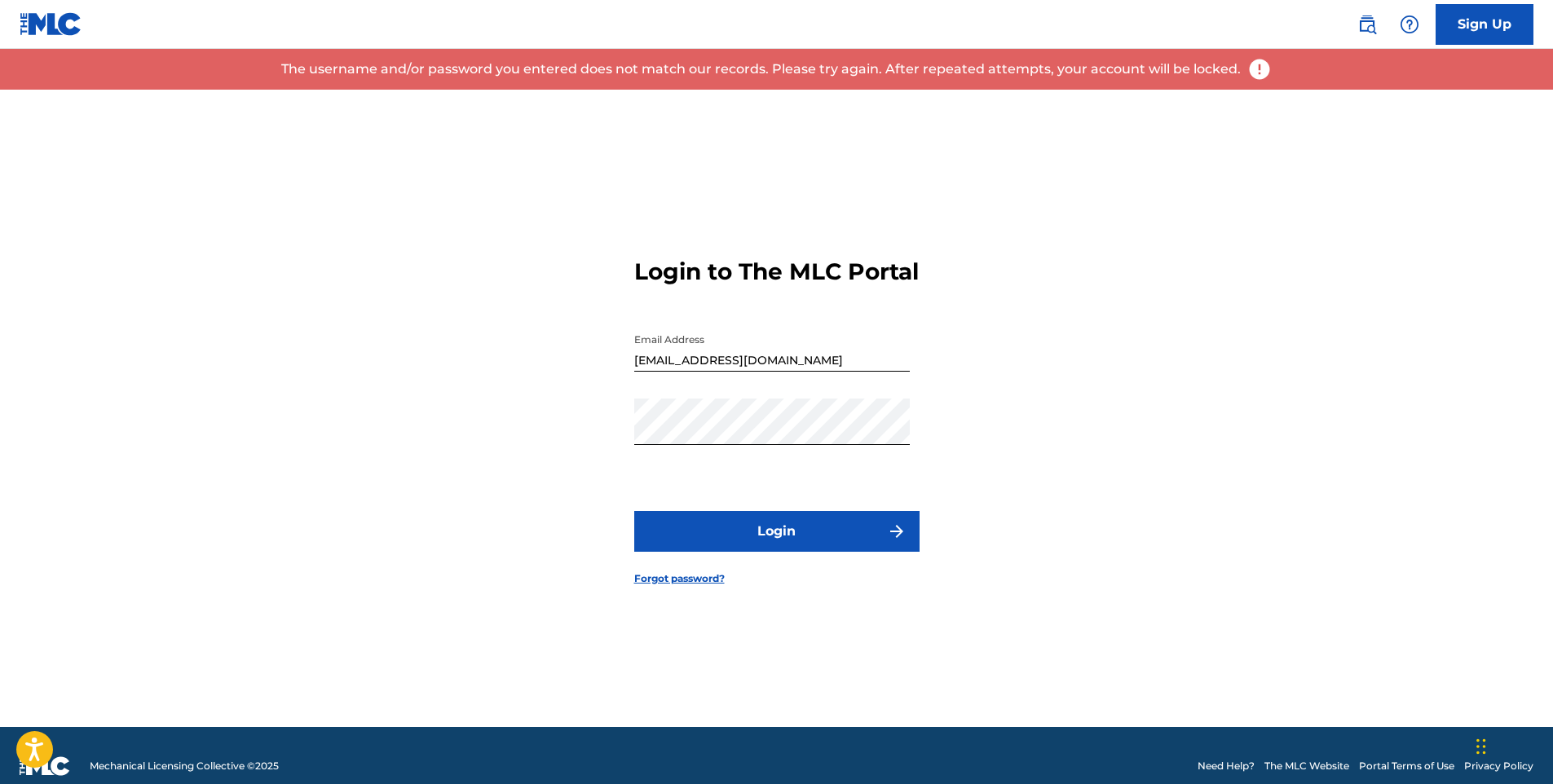
click at [769, 550] on button "Login" at bounding box center [777, 531] width 286 height 41
